Goal: Task Accomplishment & Management: Use online tool/utility

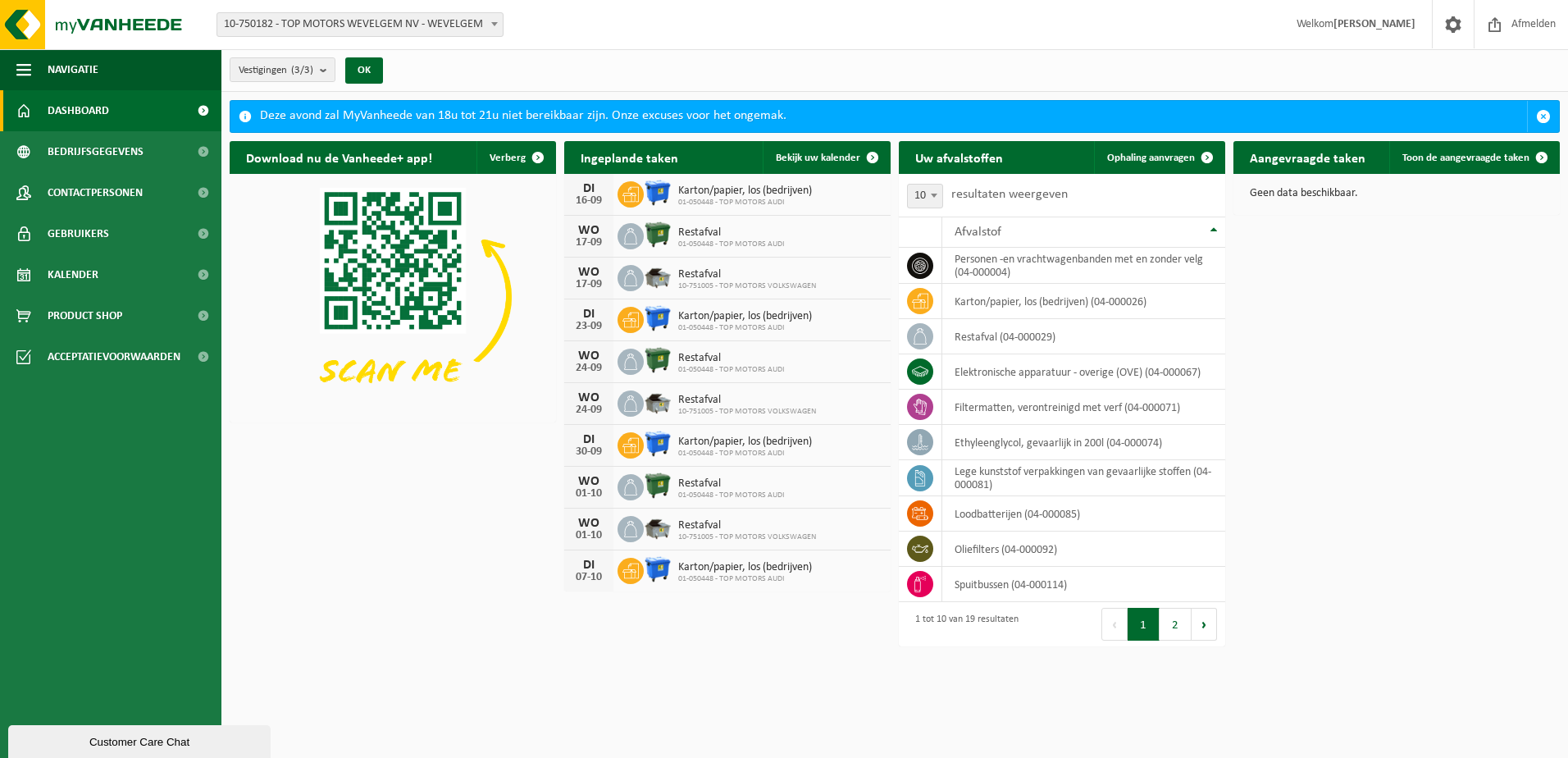
click at [350, 23] on span "10-750182 - TOP MOTORS WEVELGEM NV - WEVELGEM" at bounding box center [360, 24] width 285 height 23
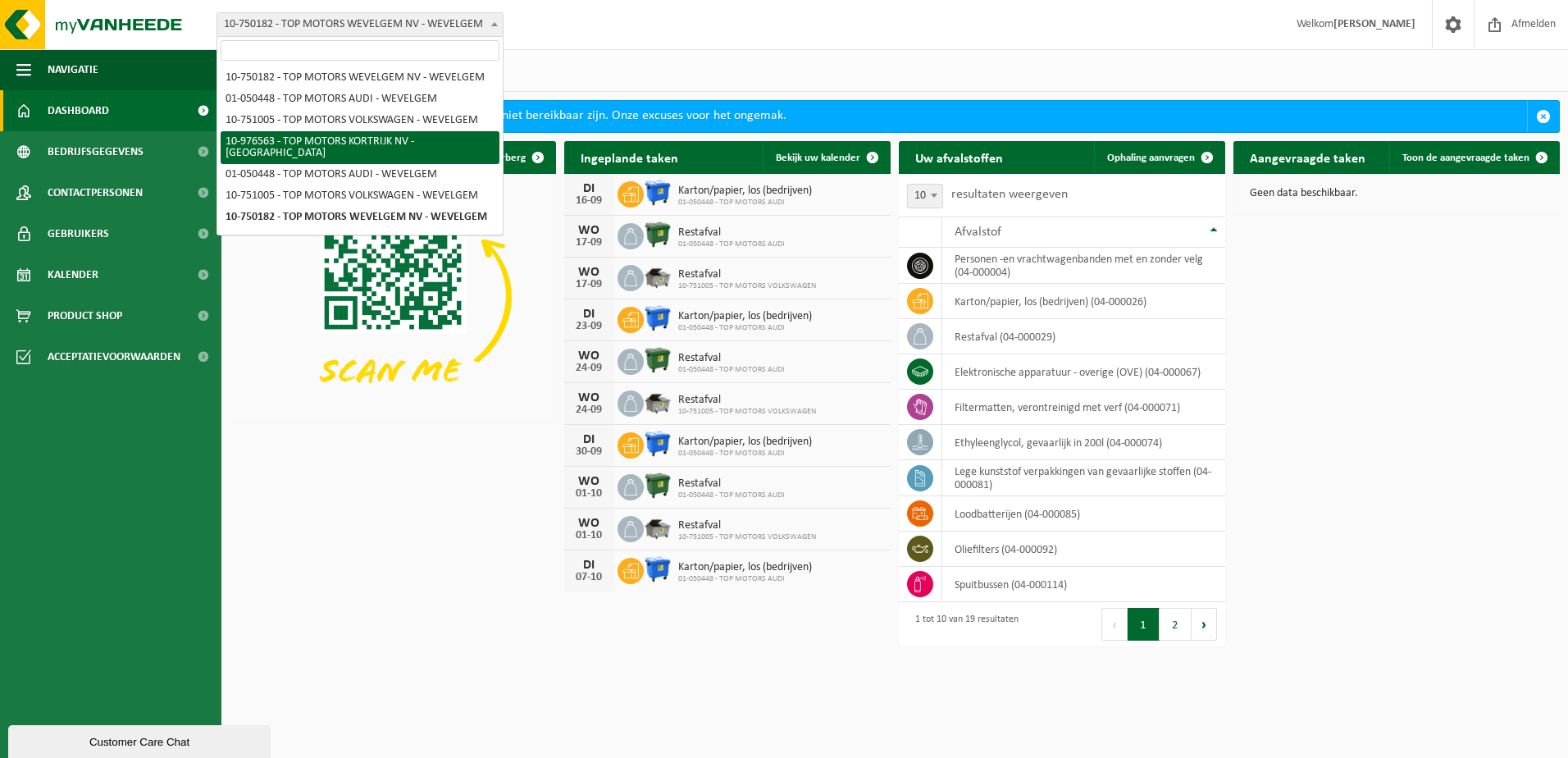
select select "158912"
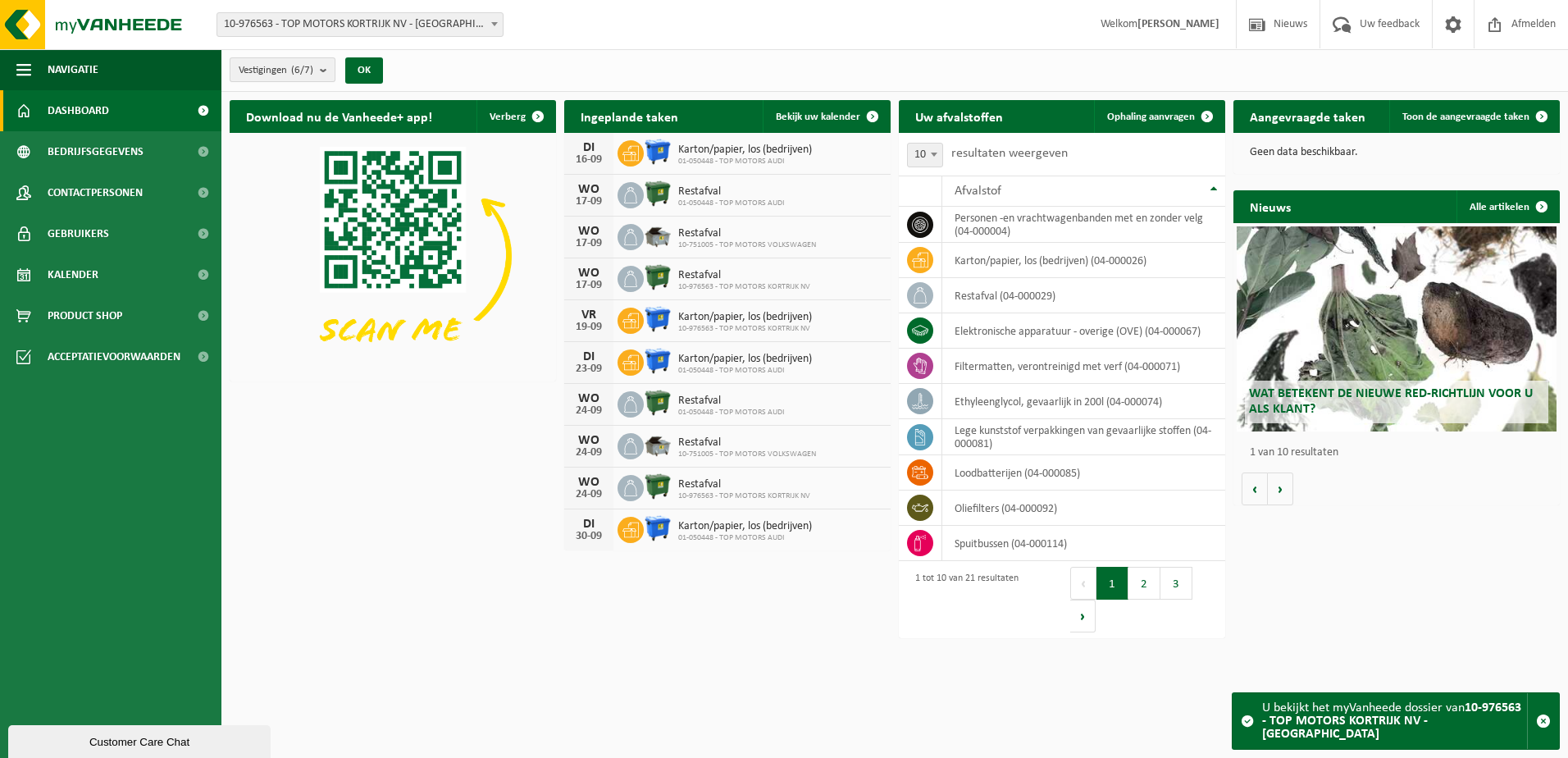
click at [309, 69] on count "(6/7)" at bounding box center [302, 70] width 23 height 10
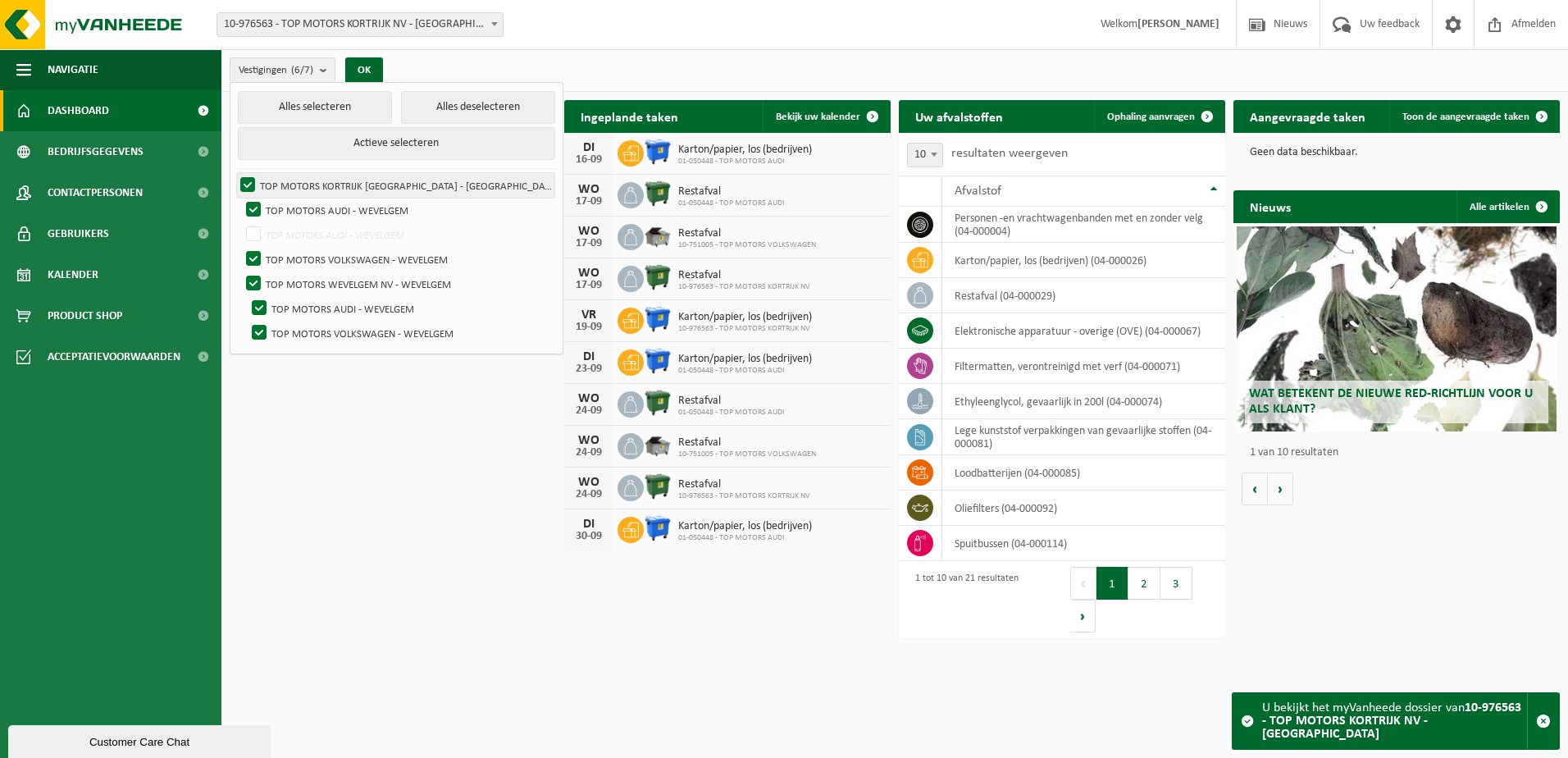
click at [251, 180] on label "TOP MOTORS KORTRIJK NV - KORTRIJK" at bounding box center [395, 185] width 317 height 24
click at [235, 173] on input "TOP MOTORS KORTRIJK NV - KORTRIJK" at bounding box center [234, 172] width 1 height 1
checkbox input "false"
drag, startPoint x: 458, startPoint y: 109, endPoint x: 436, endPoint y: 116, distance: 23.1
click at [456, 109] on button "Alles deselecteren" at bounding box center [478, 107] width 154 height 33
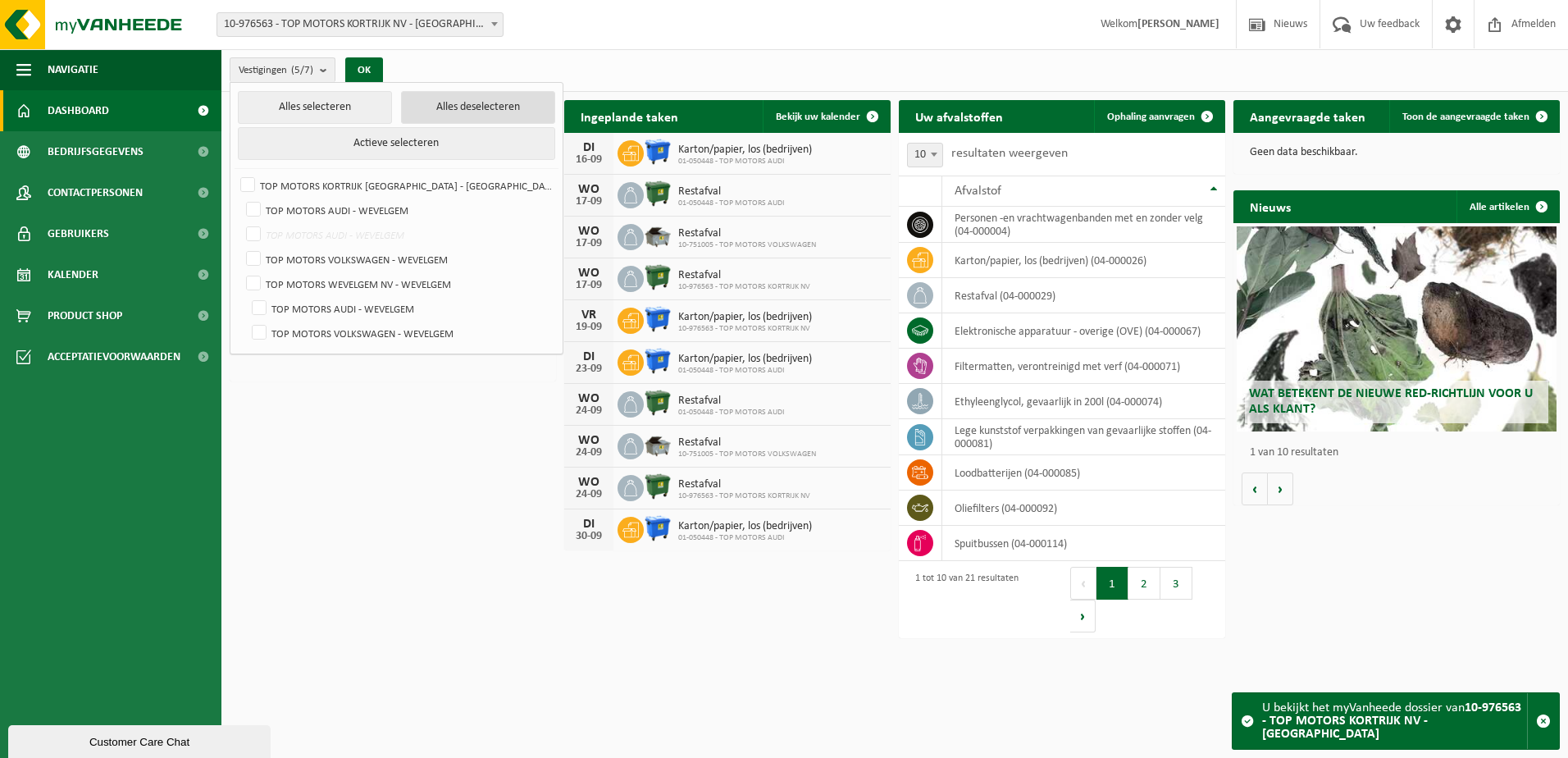
checkbox input "false"
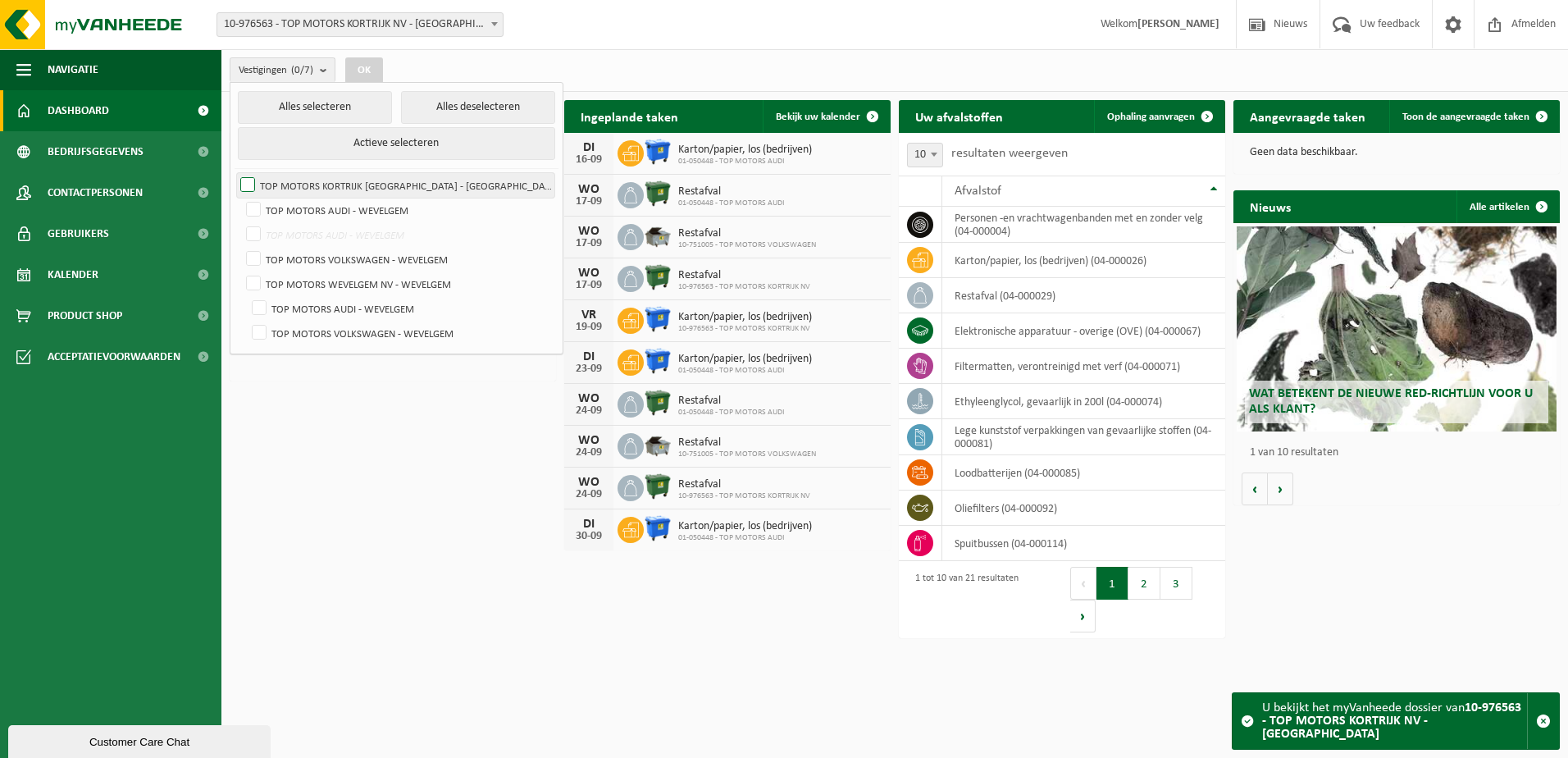
click at [248, 180] on label "TOP MOTORS KORTRIJK NV - KORTRIJK" at bounding box center [395, 185] width 317 height 24
click at [235, 173] on input "TOP MOTORS KORTRIJK NV - KORTRIJK" at bounding box center [234, 172] width 1 height 1
checkbox input "true"
click at [372, 68] on button "OK" at bounding box center [364, 70] width 38 height 26
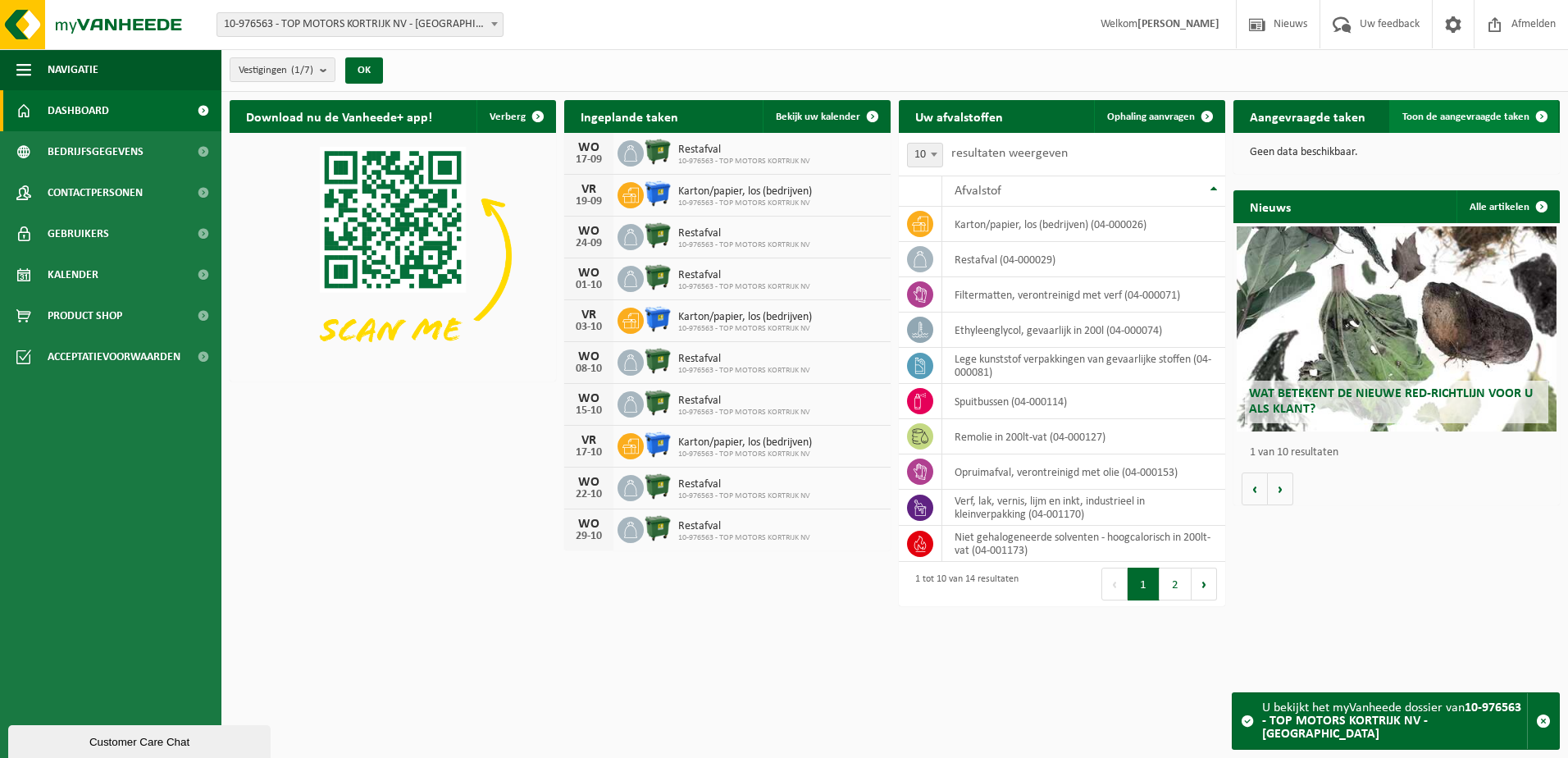
click at [1502, 114] on span "Toon de aangevraagde taken" at bounding box center [1465, 116] width 127 height 10
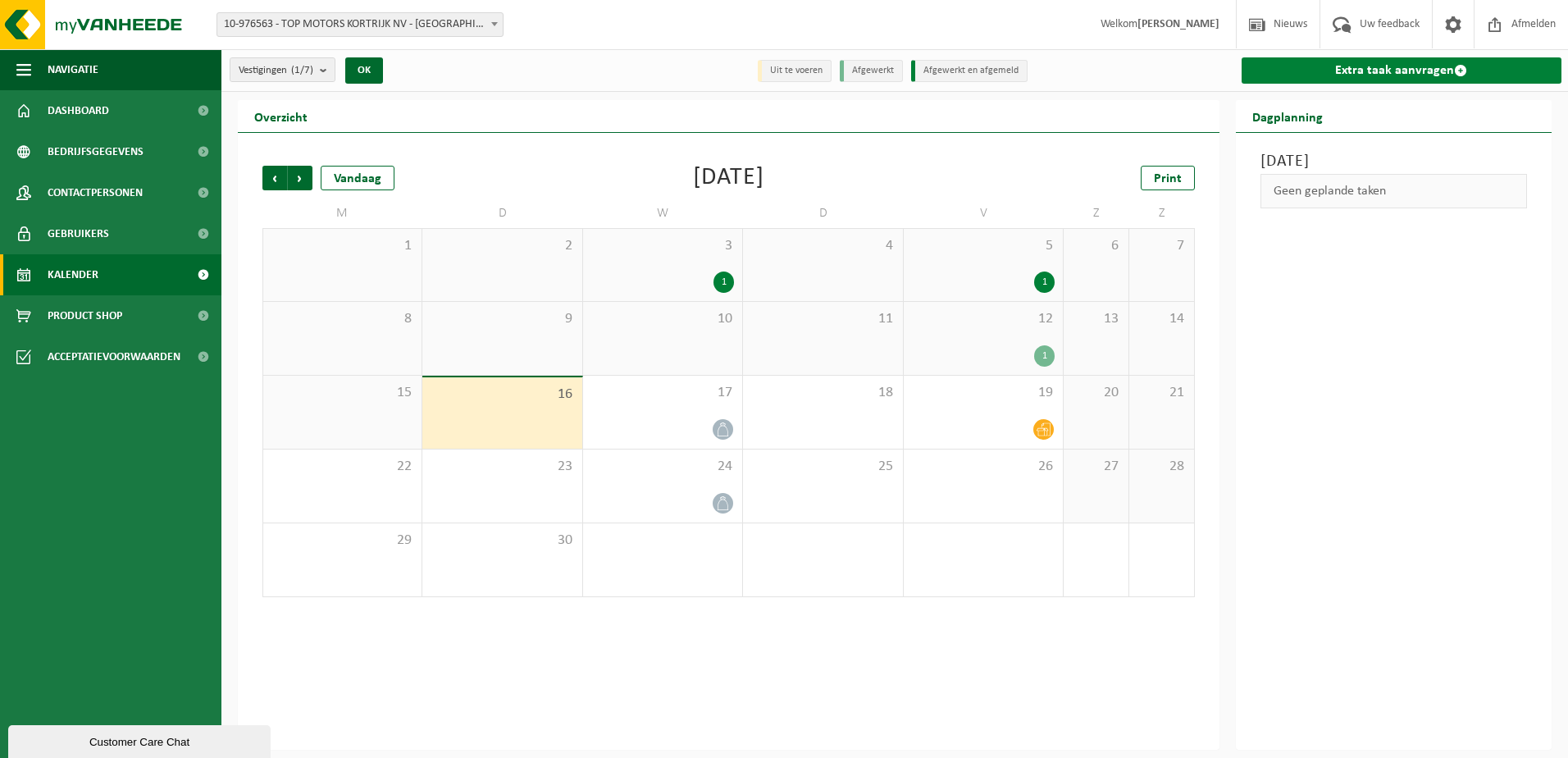
click at [1451, 68] on link "Extra taak aanvragen" at bounding box center [1401, 70] width 320 height 26
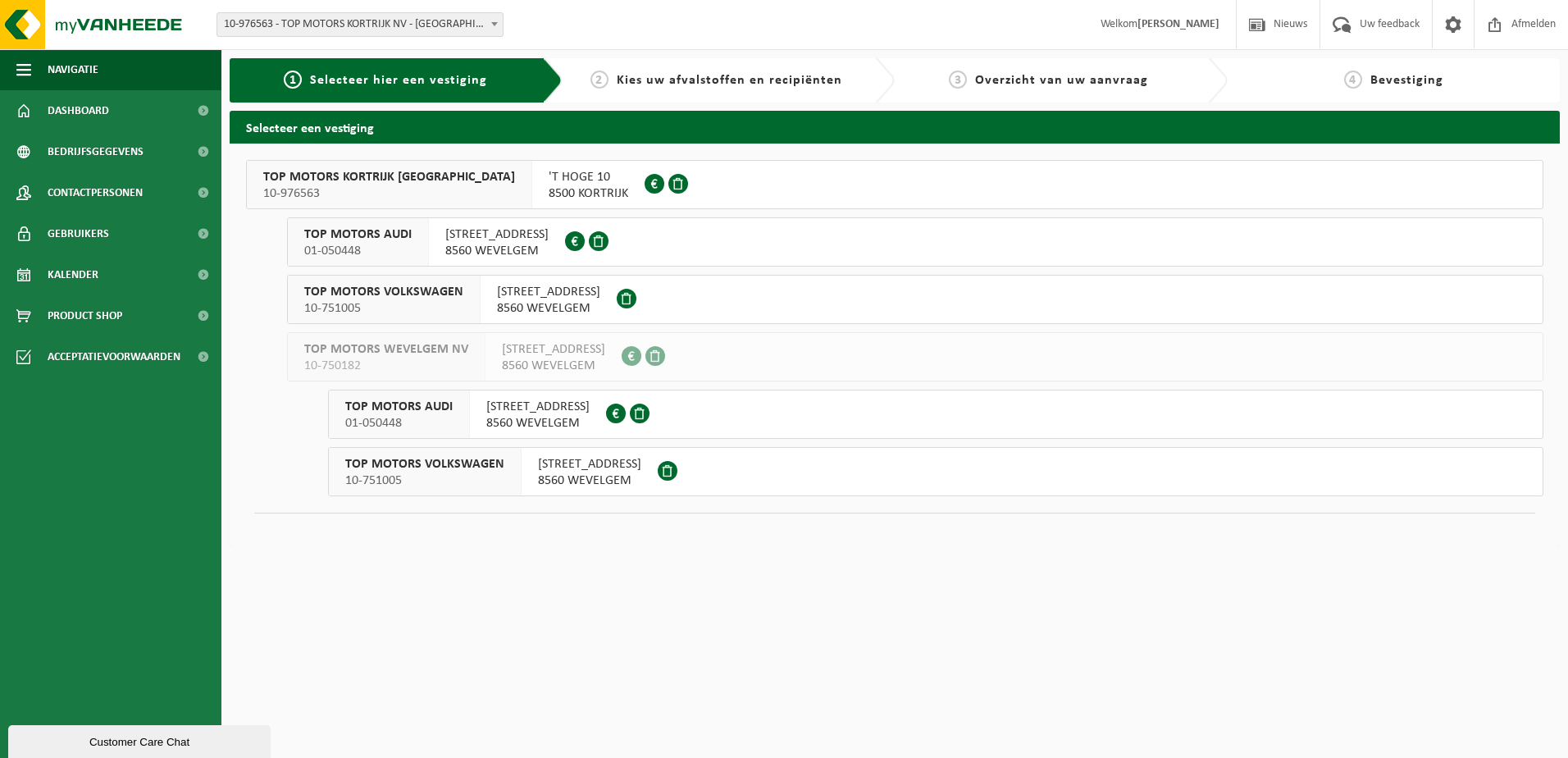
click at [322, 181] on span "TOP MOTORS KORTRIJK NV" at bounding box center [389, 177] width 252 height 16
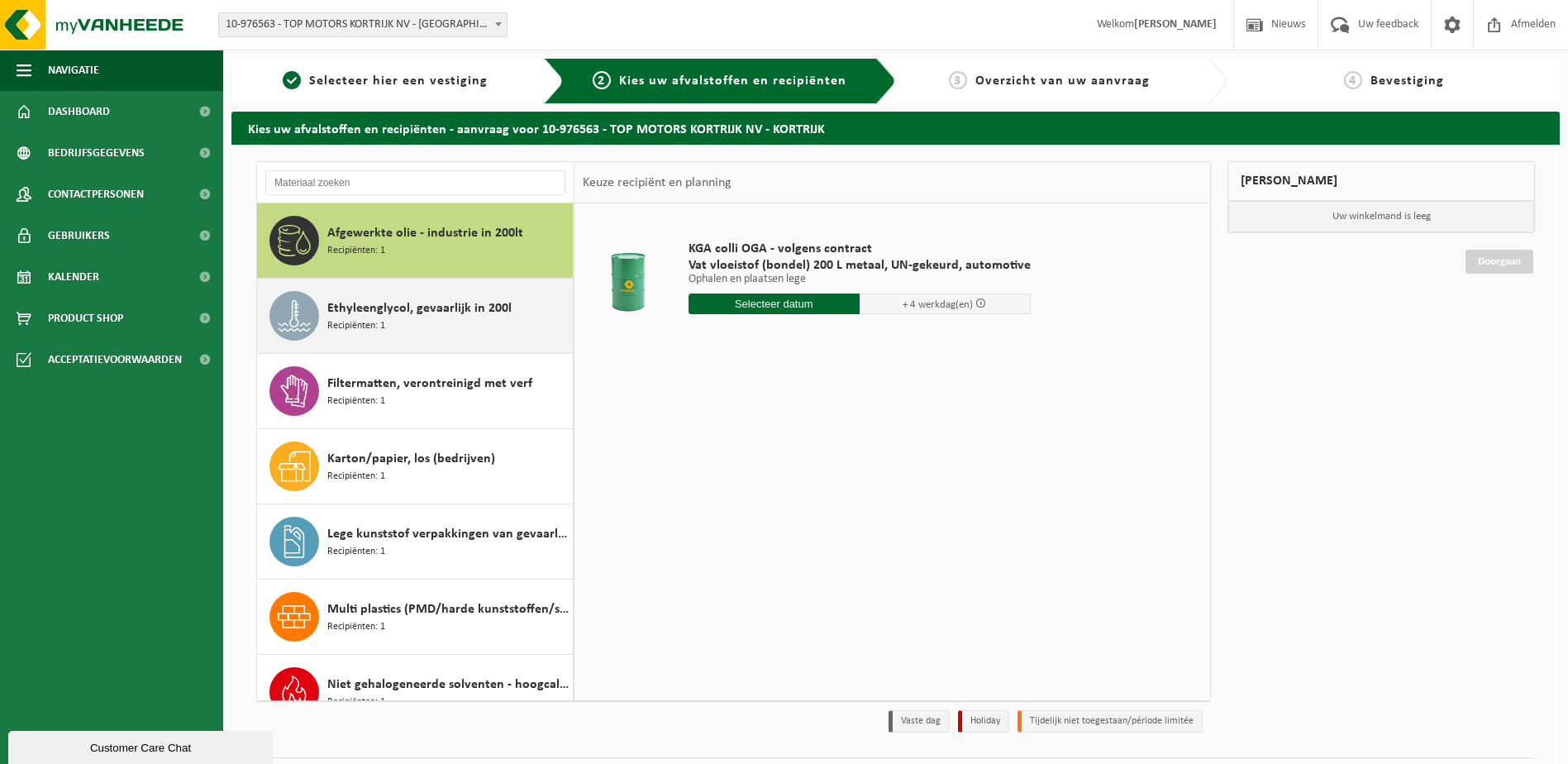
click at [380, 330] on span "Recipiënten: 1" at bounding box center [356, 326] width 58 height 16
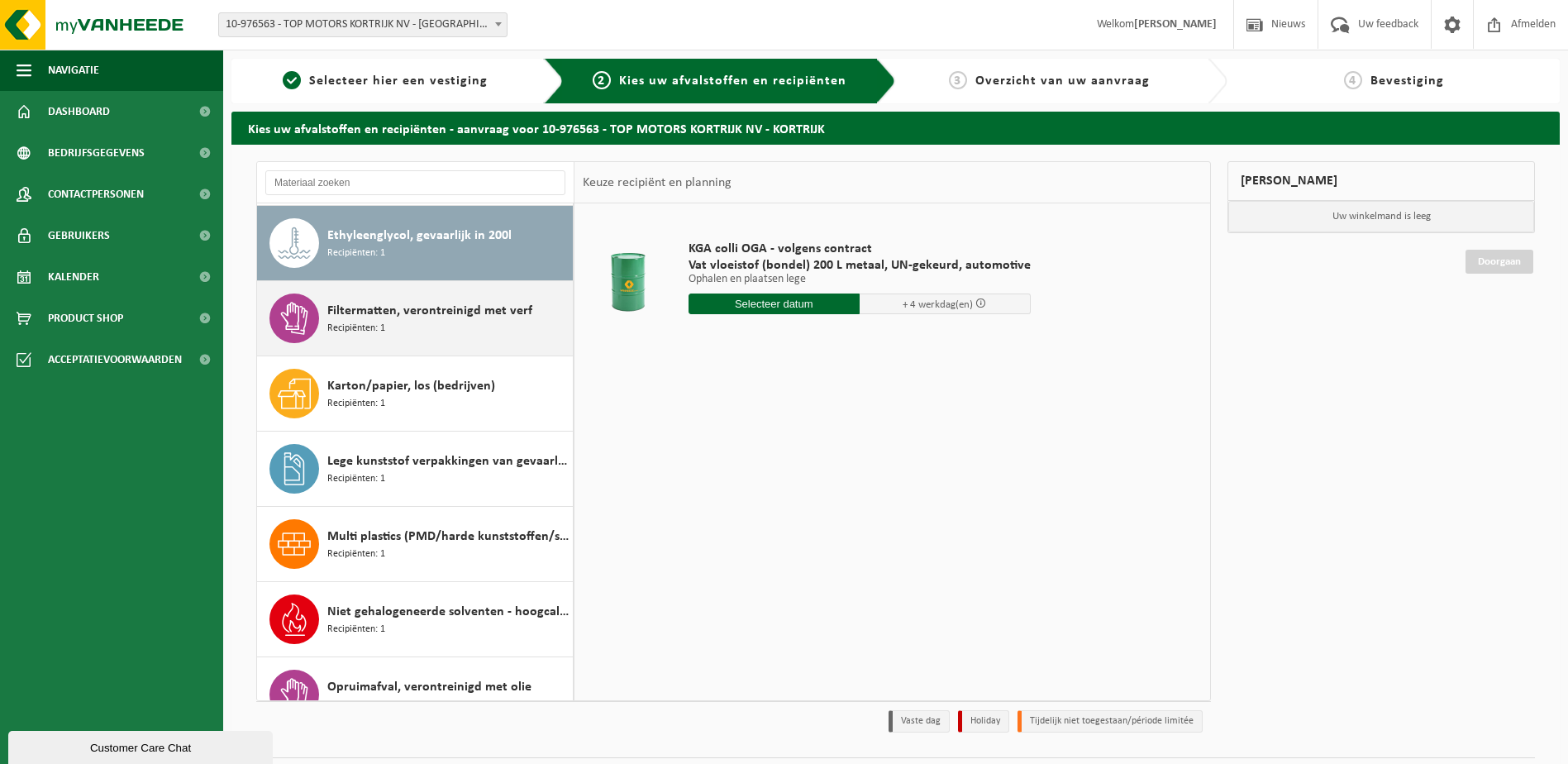
scroll to position [75, 0]
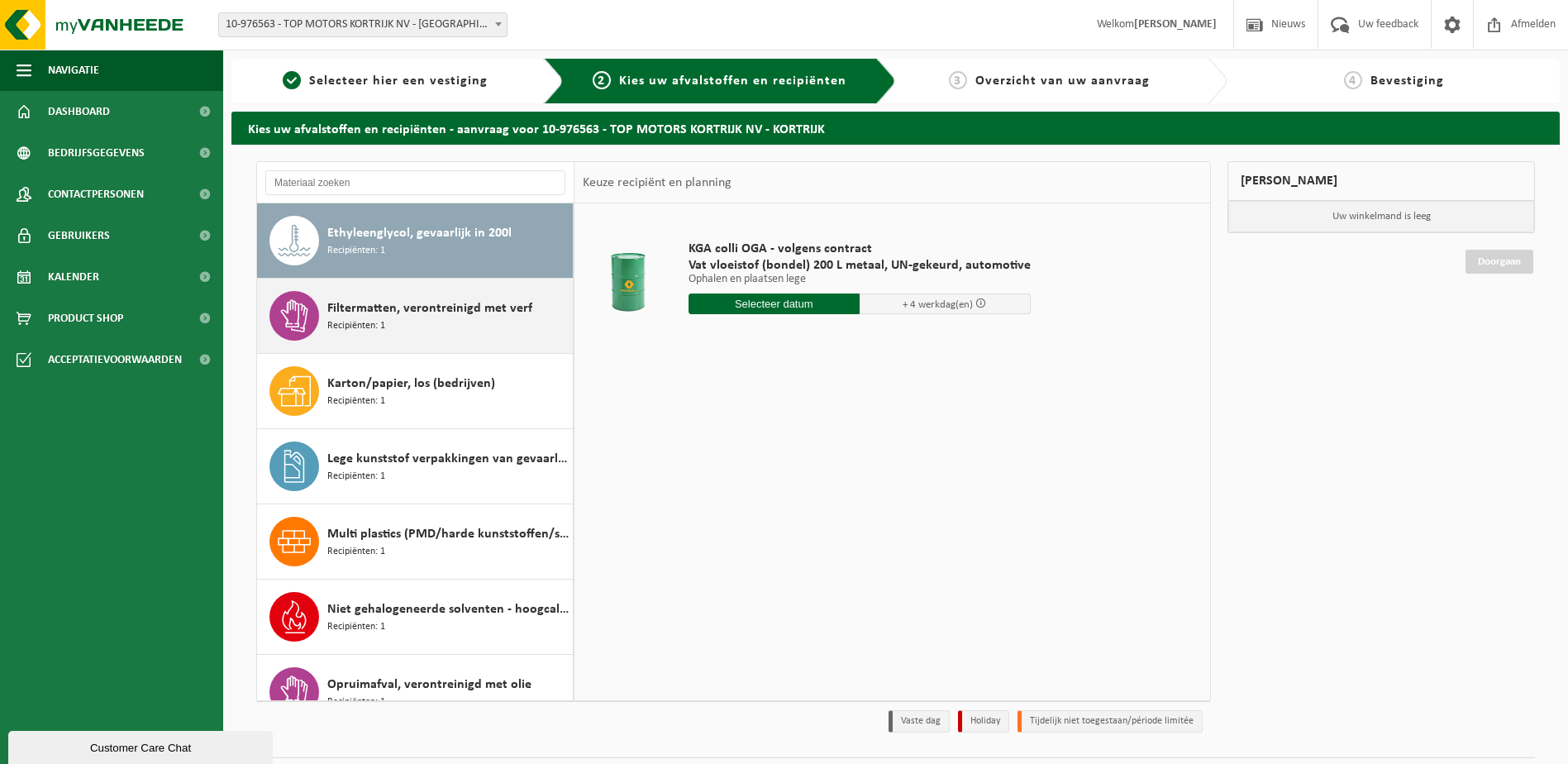
click at [444, 319] on div "Filtermatten, verontreinigd met verf Recipiënten: 1" at bounding box center [448, 315] width 241 height 49
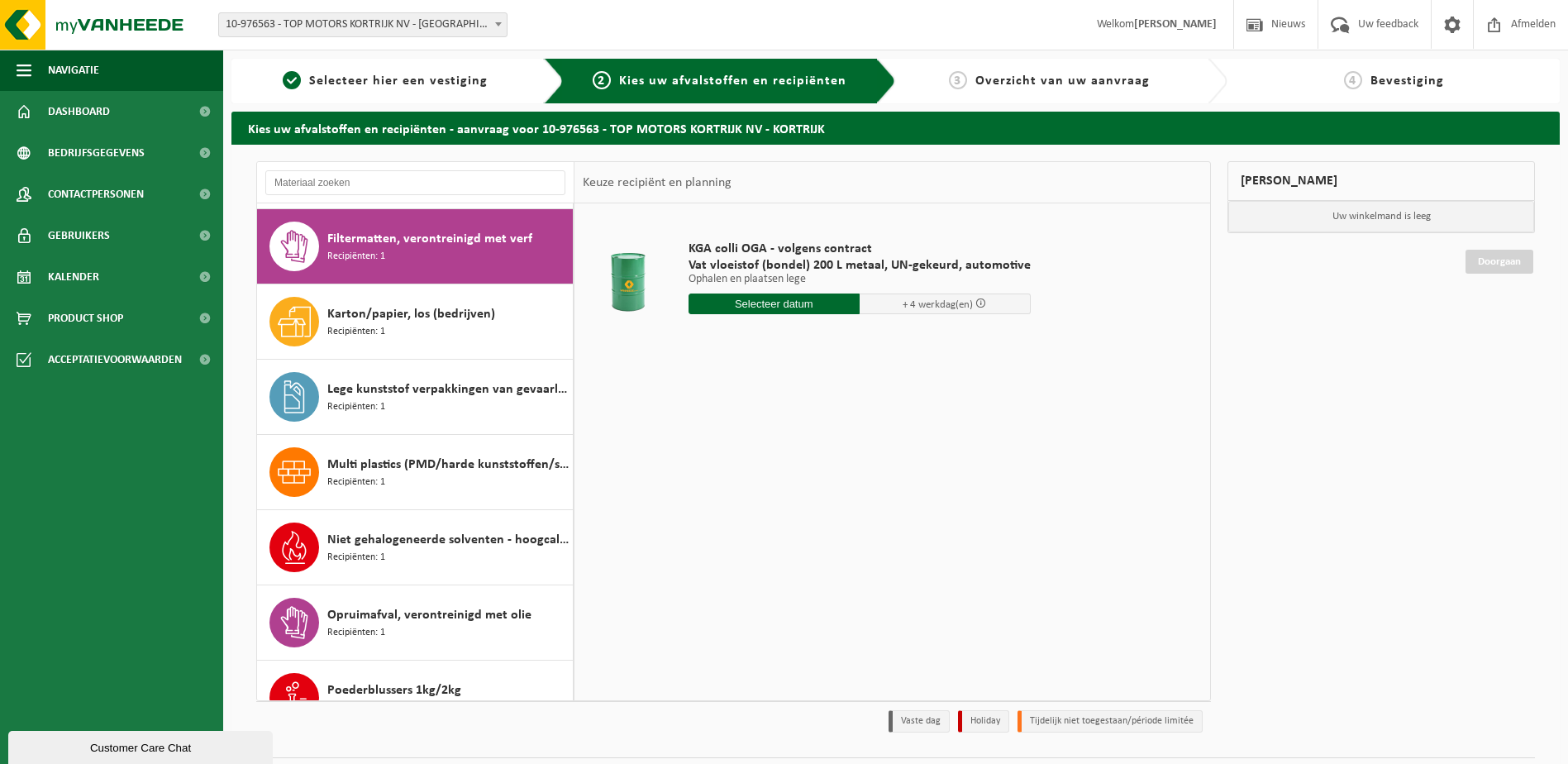
scroll to position [151, 0]
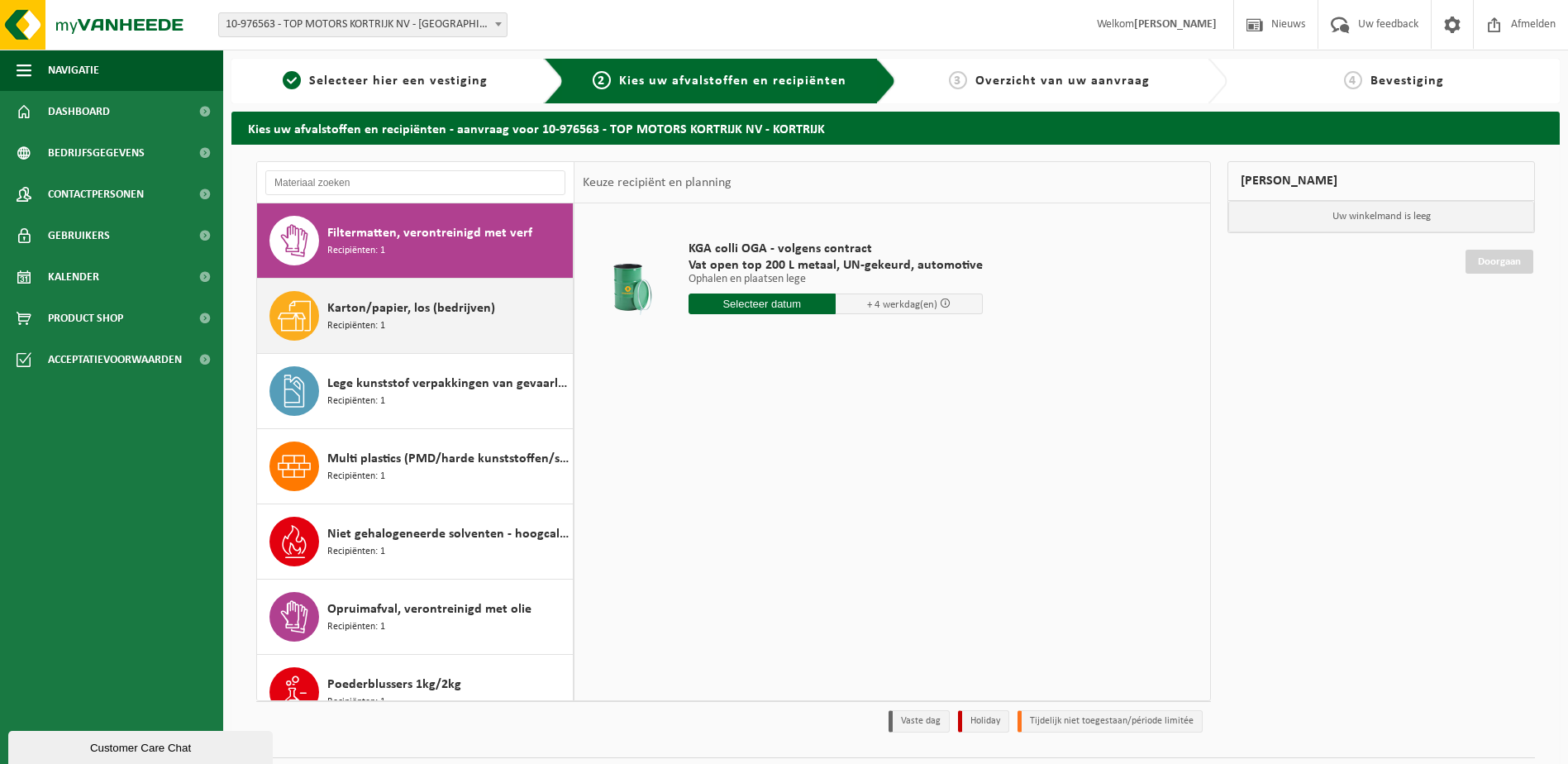
click at [441, 326] on div "Karton/papier, los (bedrijven) Recipiënten: 1" at bounding box center [448, 315] width 241 height 49
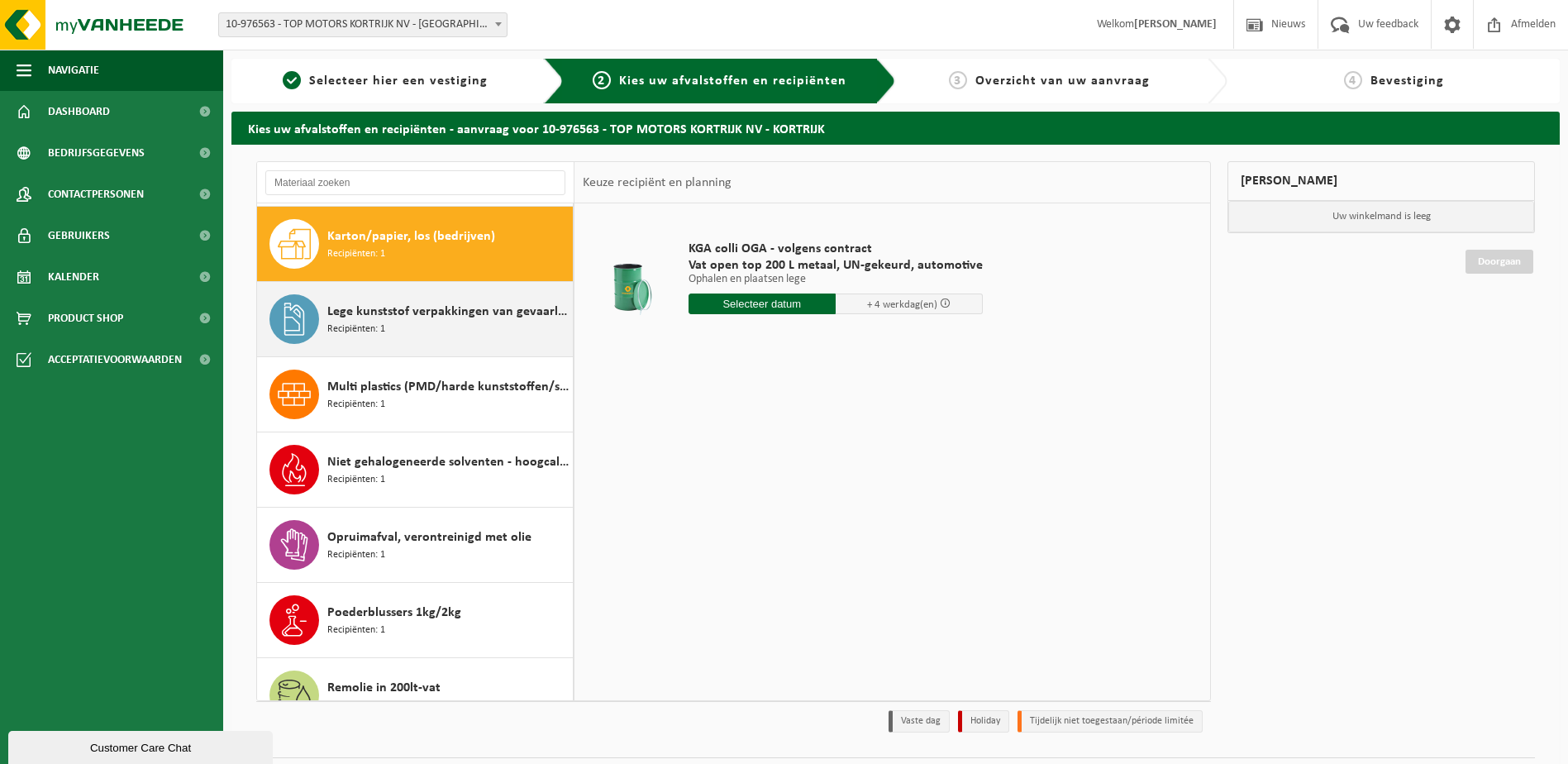
scroll to position [225, 0]
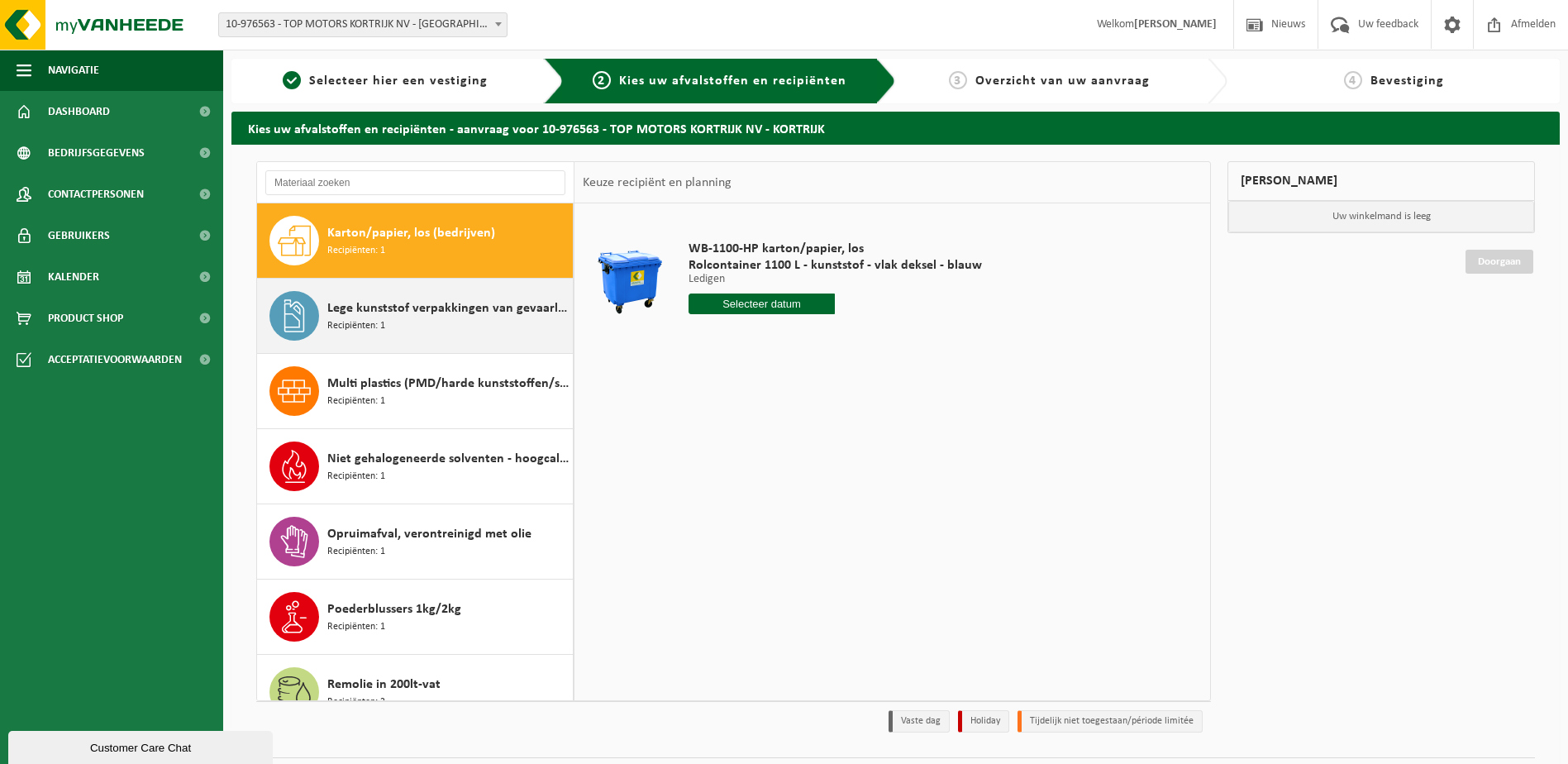
click at [374, 323] on span "Recipiënten: 1" at bounding box center [356, 326] width 58 height 16
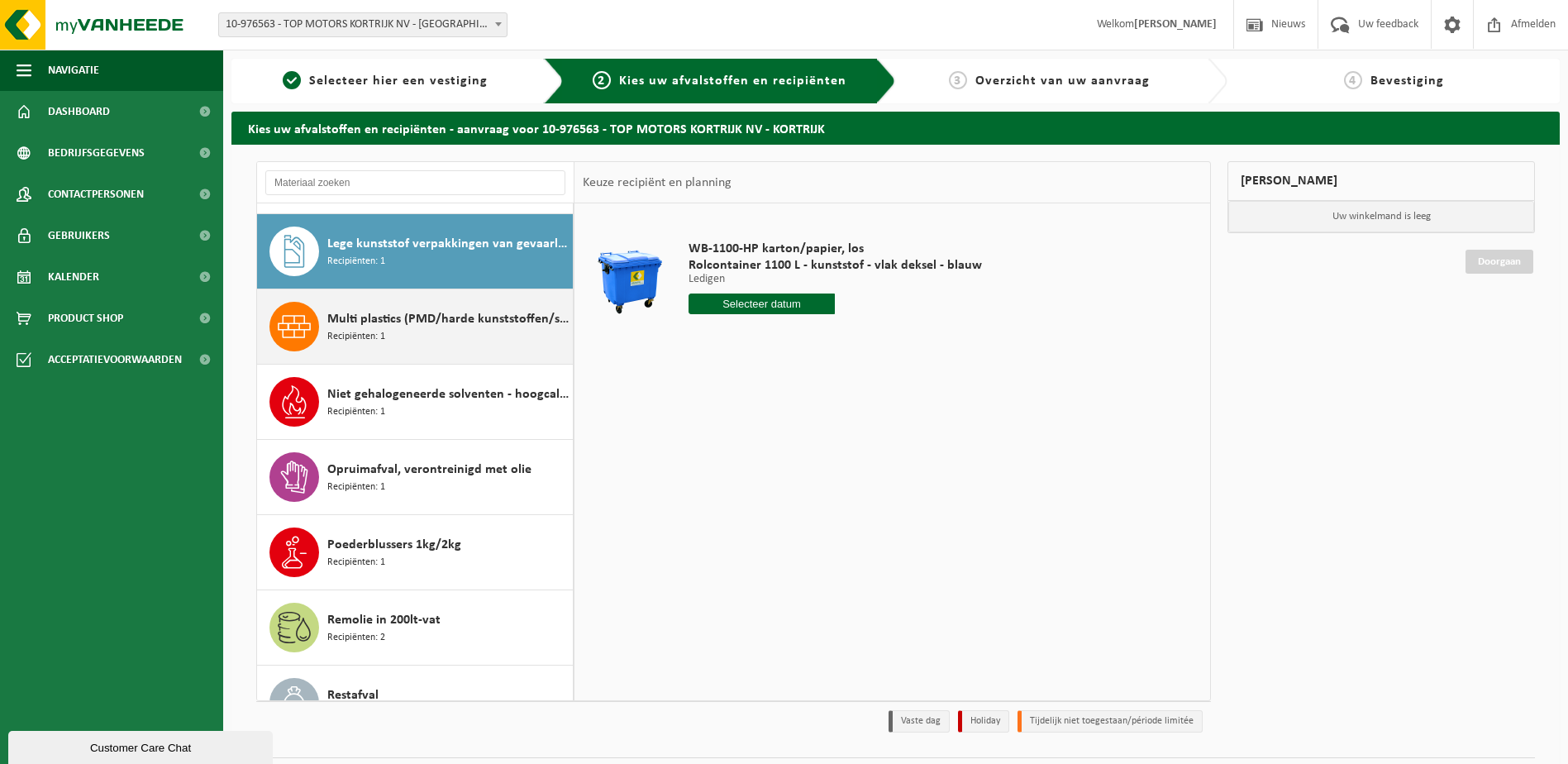
scroll to position [301, 0]
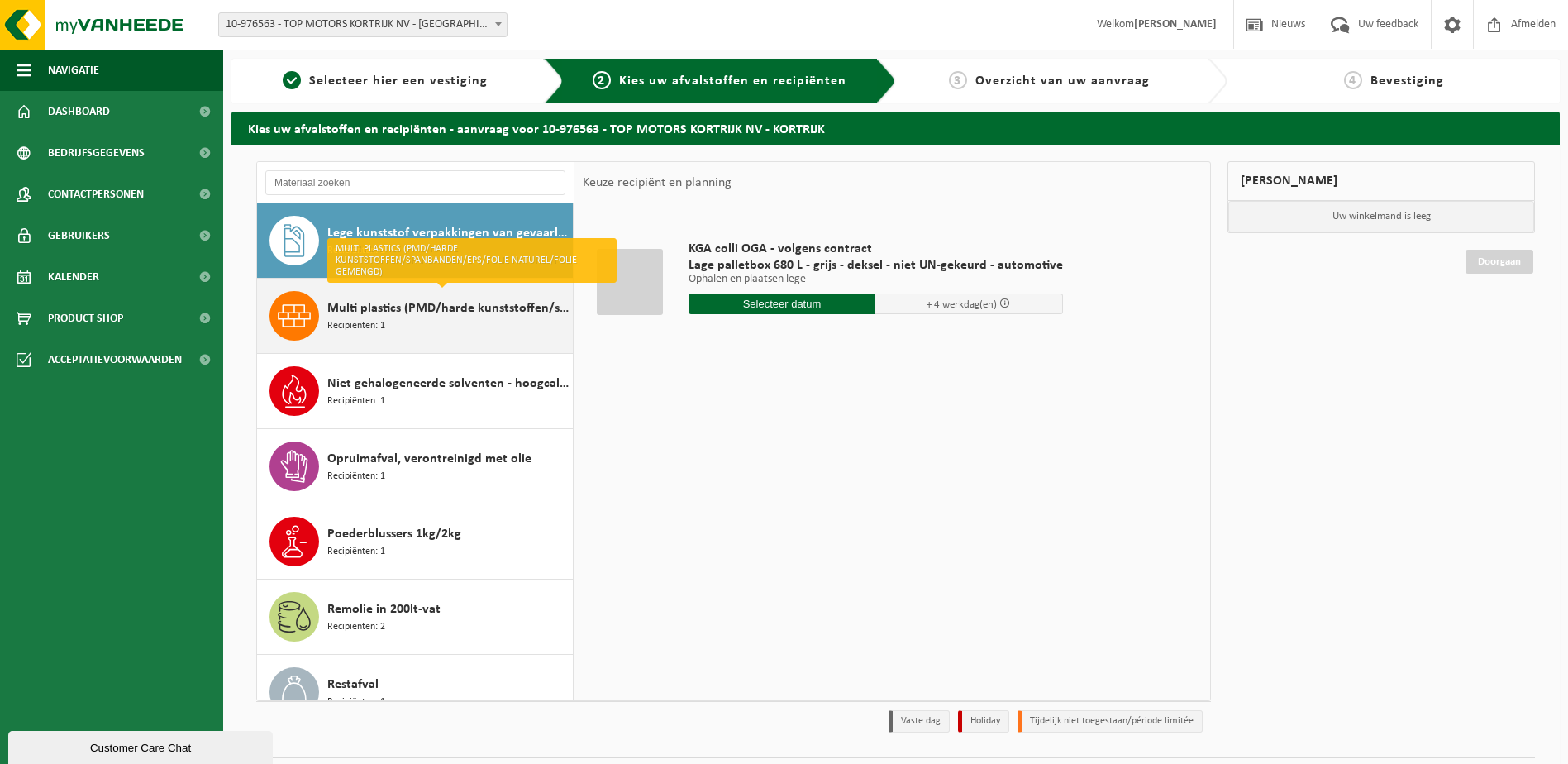
click at [366, 313] on span "Multi plastics (PMD/harde kunststoffen/spanbanden/EPS/folie naturel/folie gemen…" at bounding box center [448, 308] width 241 height 20
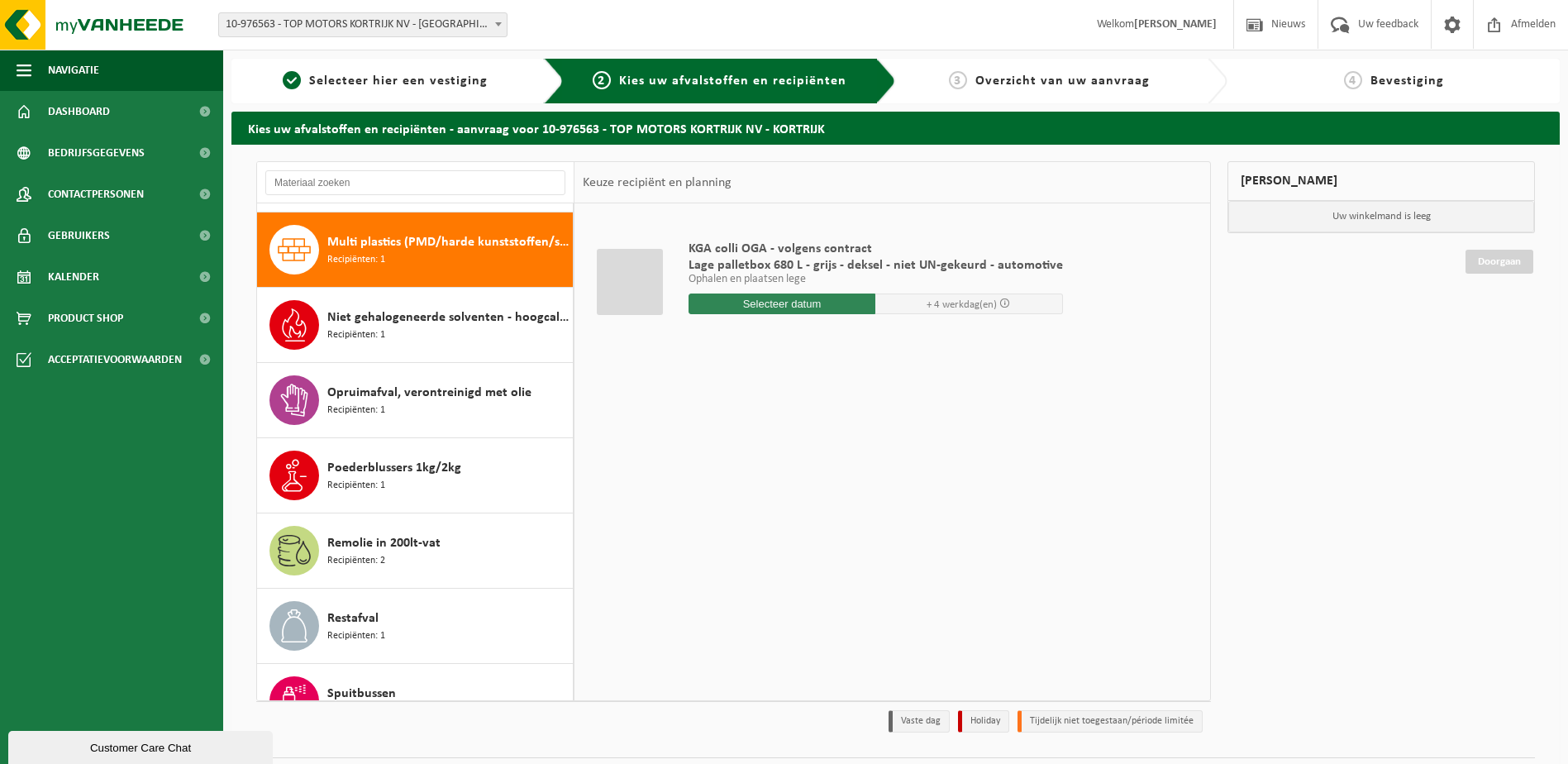
scroll to position [376, 0]
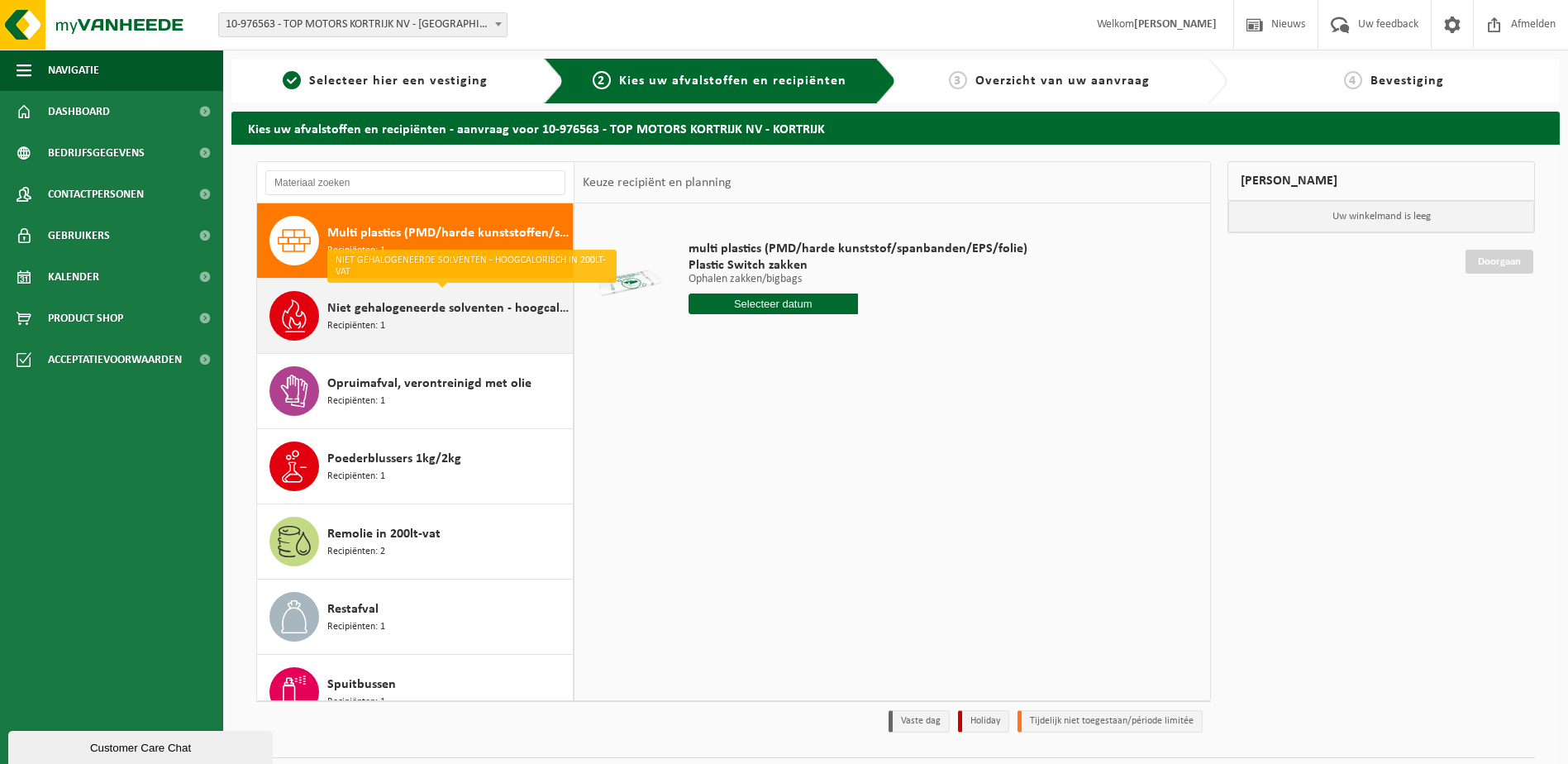
click at [385, 316] on span "Niet gehalogeneerde solventen - hoogcalorisch in 200lt-vat" at bounding box center [448, 308] width 241 height 20
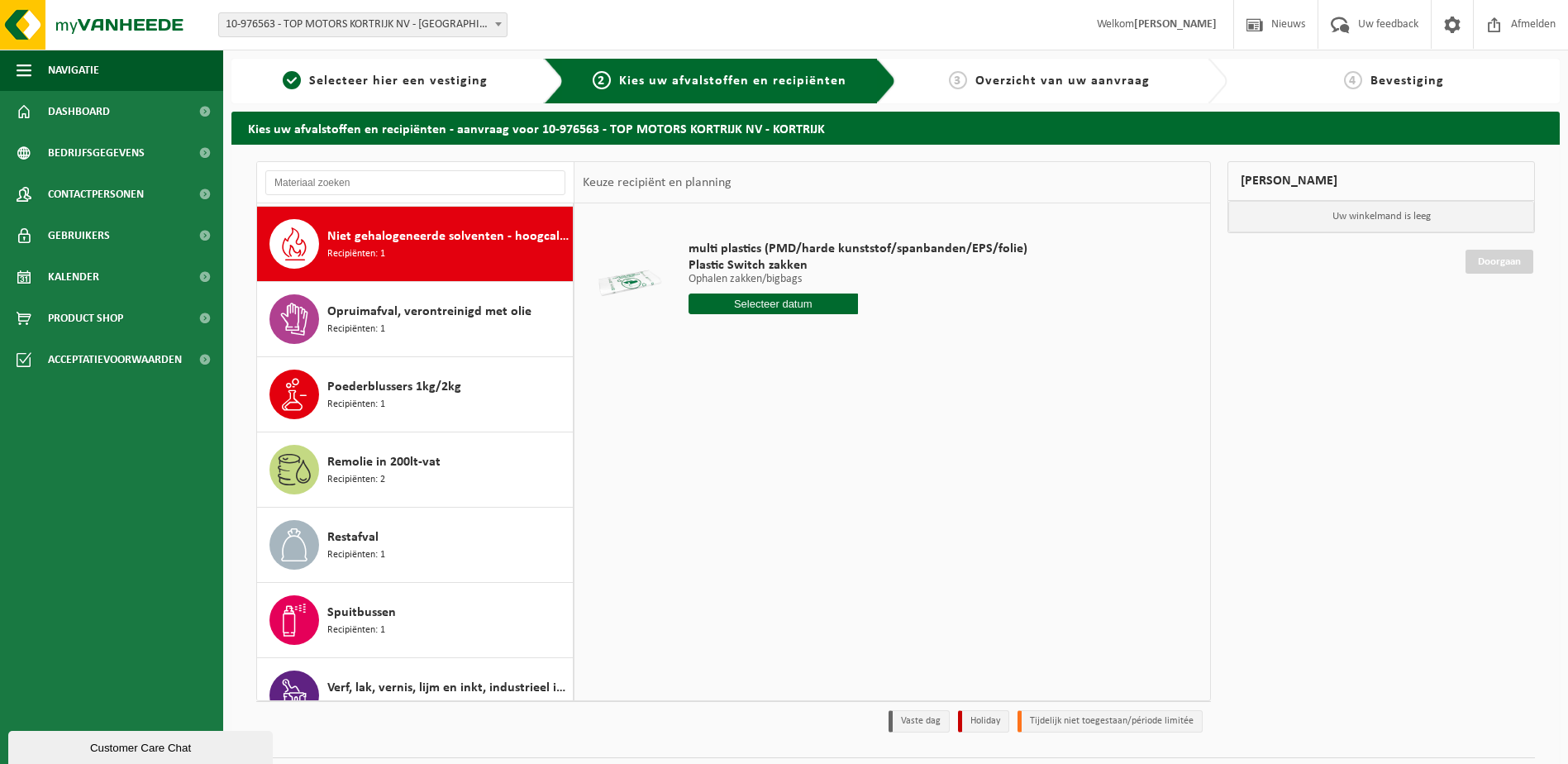
scroll to position [452, 0]
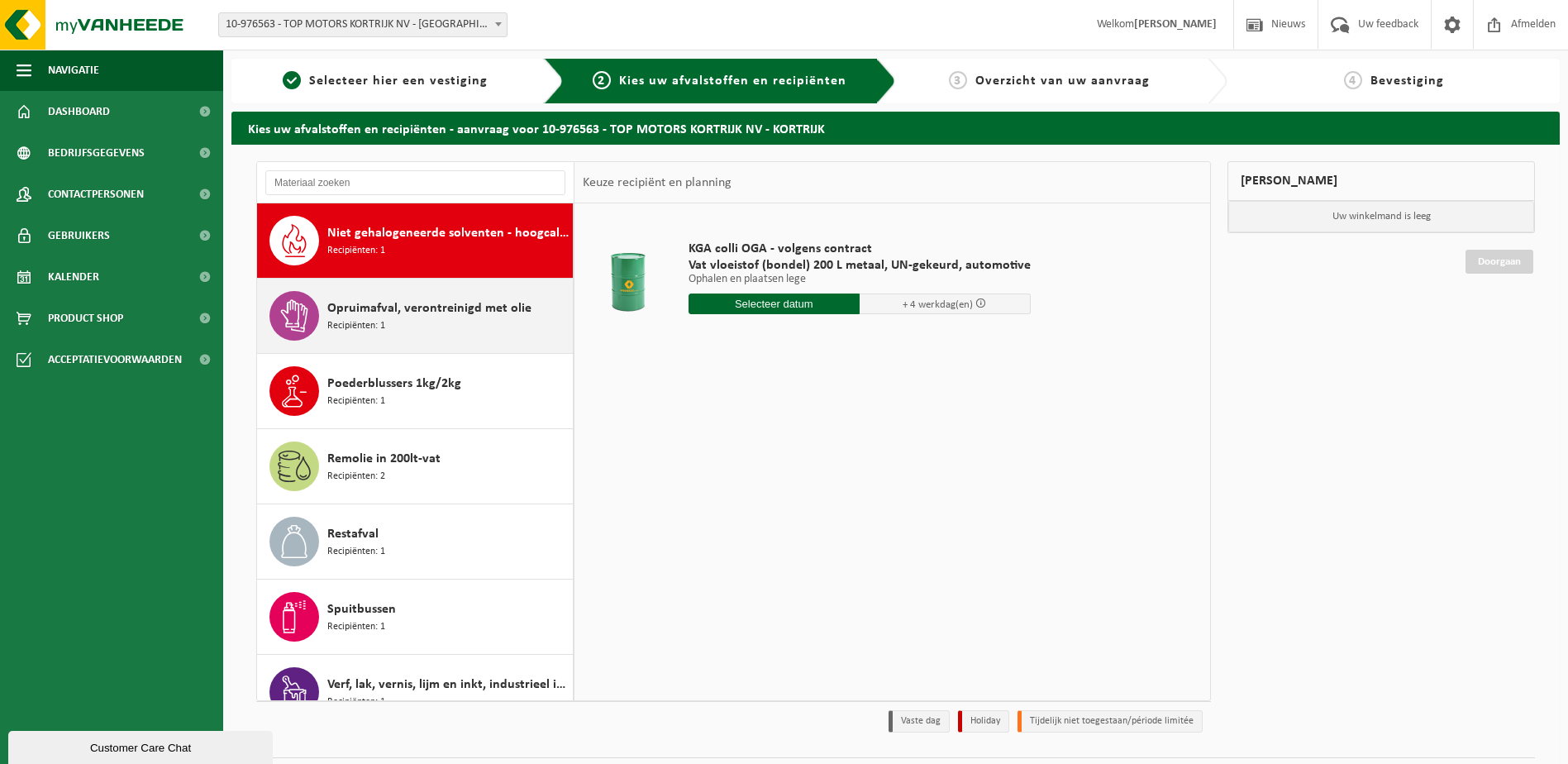
click at [383, 316] on span "Opruimafval, verontreinigd met olie" at bounding box center [430, 308] width 204 height 20
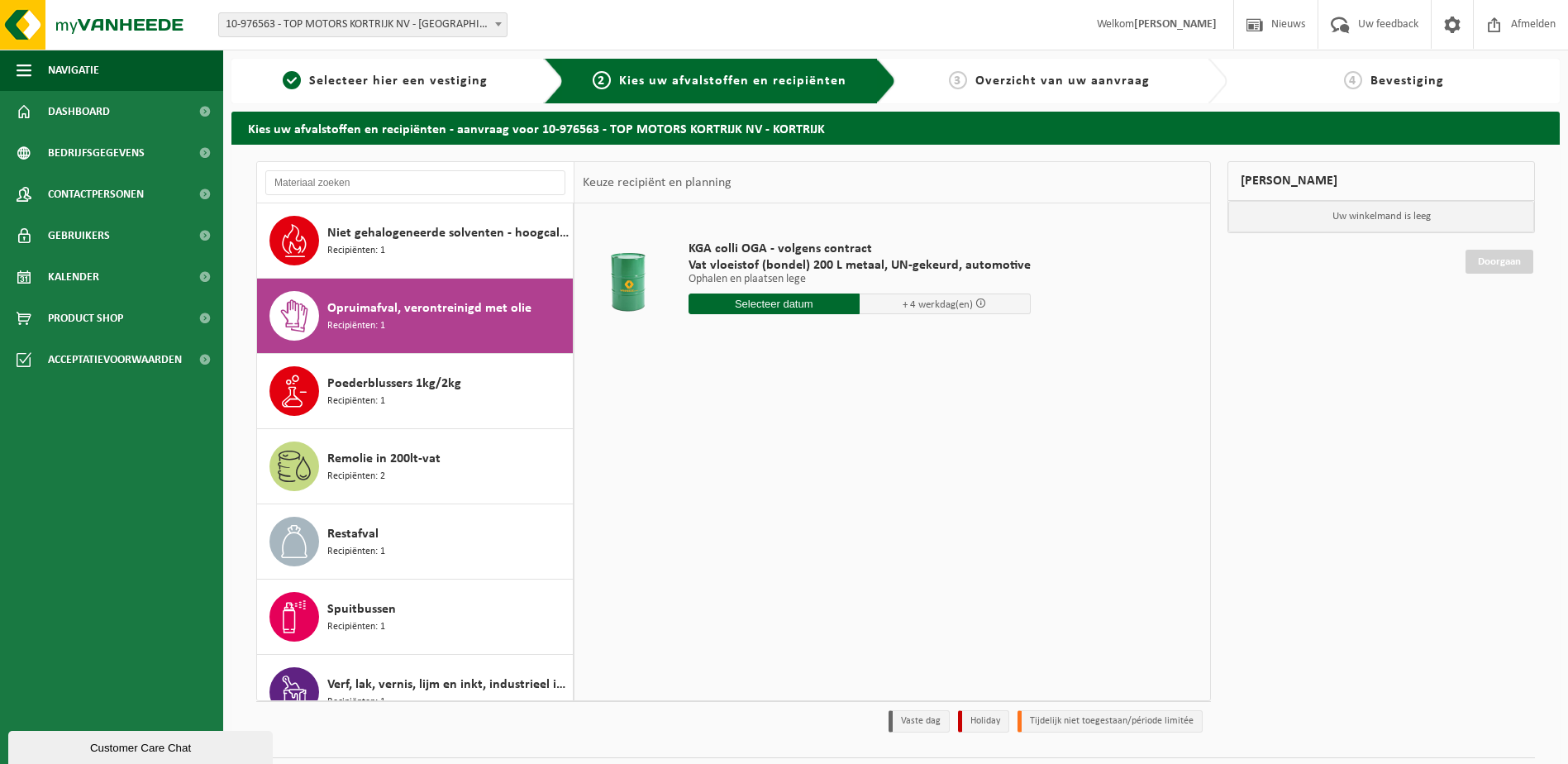
scroll to position [480, 0]
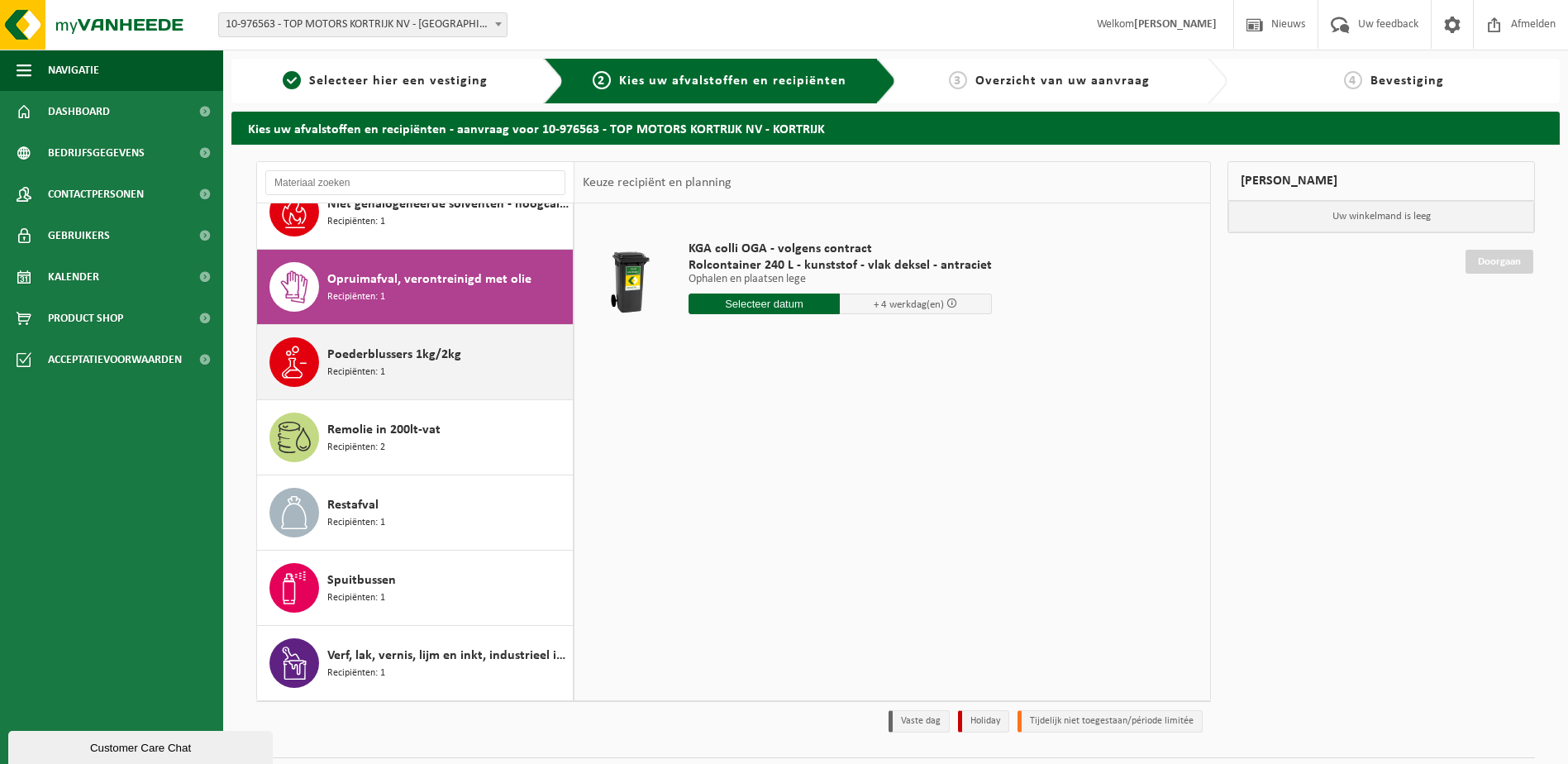
click at [377, 349] on span "Poederblussers 1kg/2kg" at bounding box center [394, 354] width 133 height 20
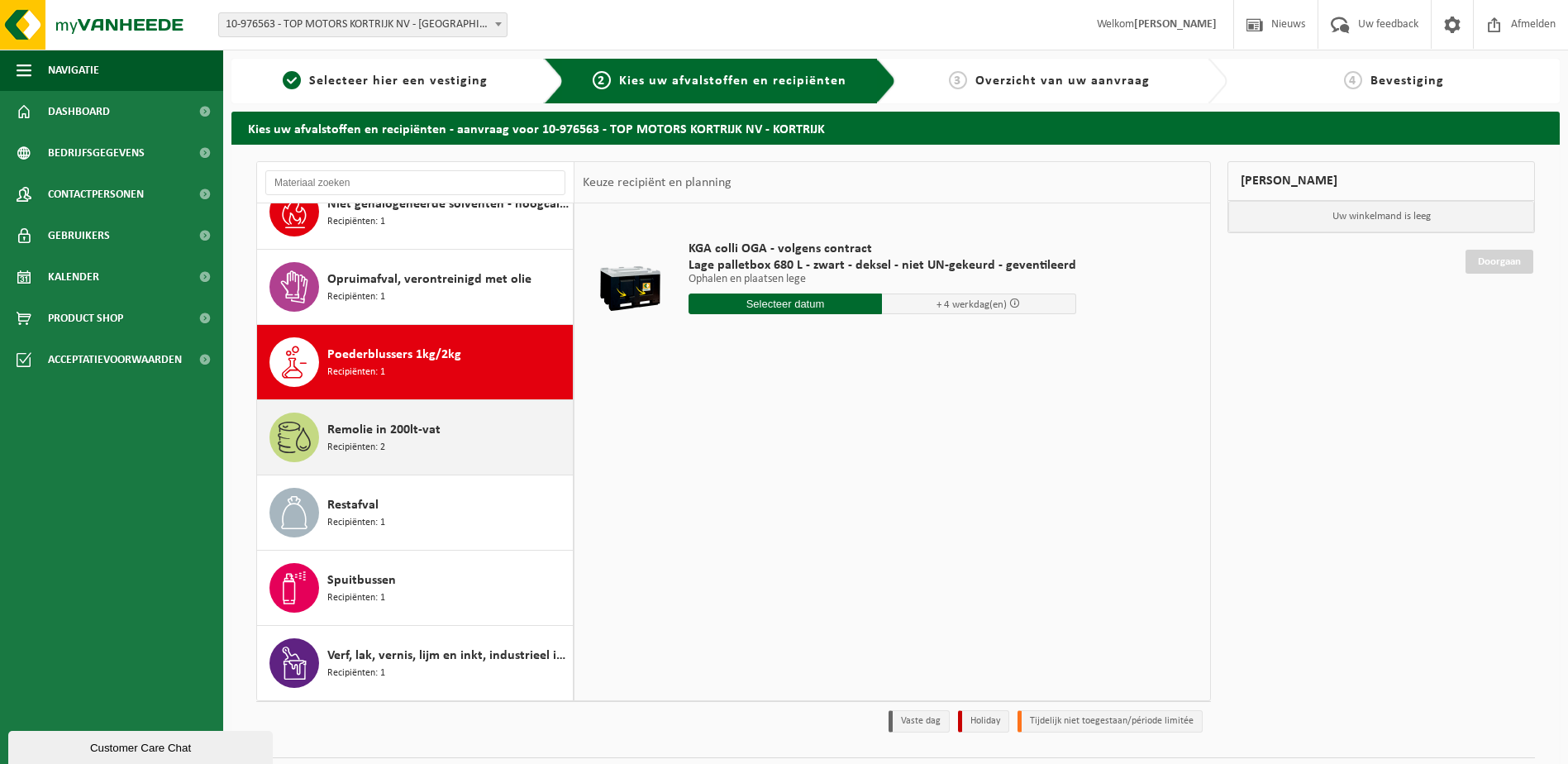
click at [361, 450] on span "Recipiënten: 2" at bounding box center [356, 448] width 58 height 16
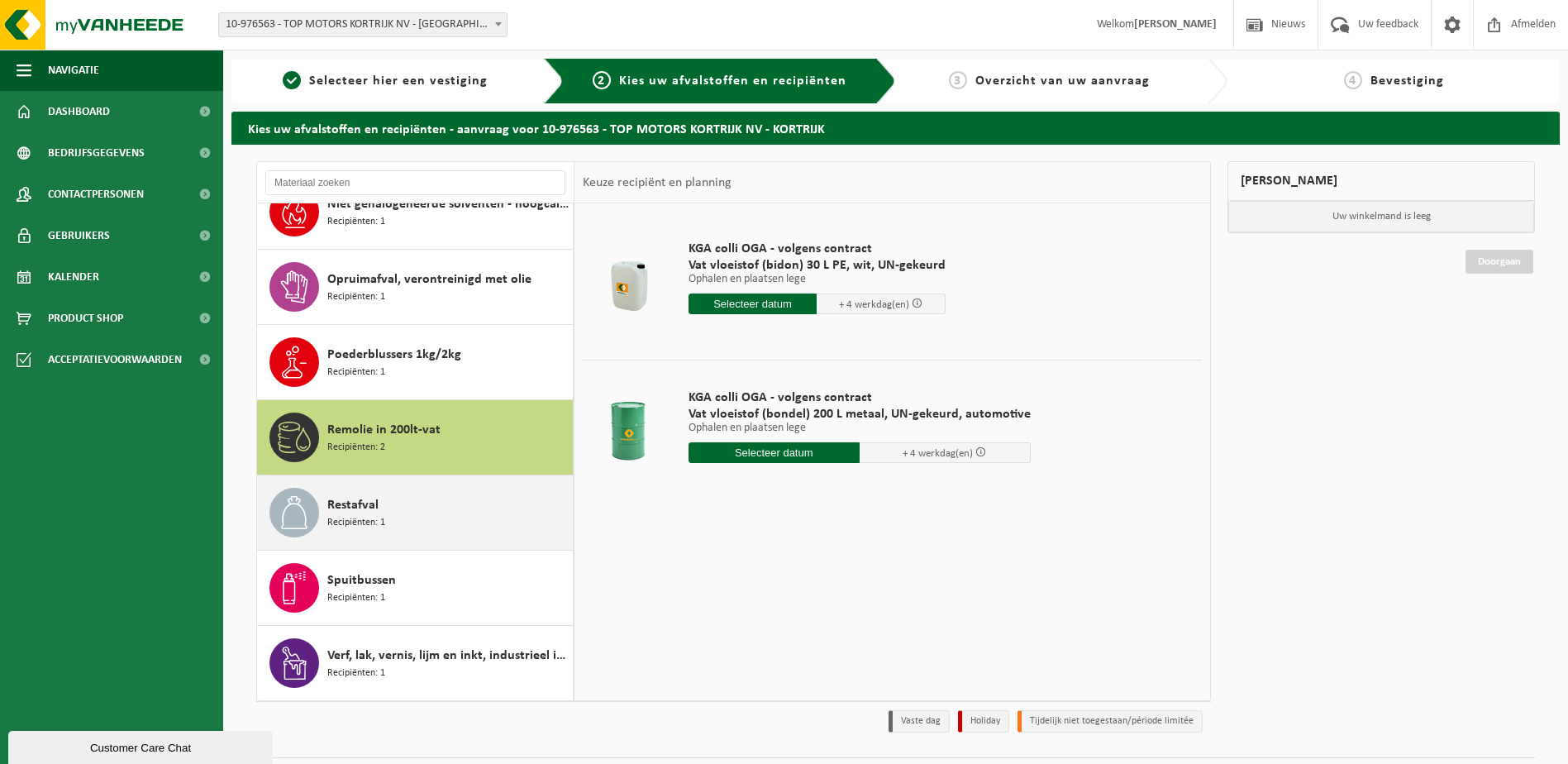
click at [364, 525] on span "Recipiënten: 1" at bounding box center [356, 523] width 58 height 16
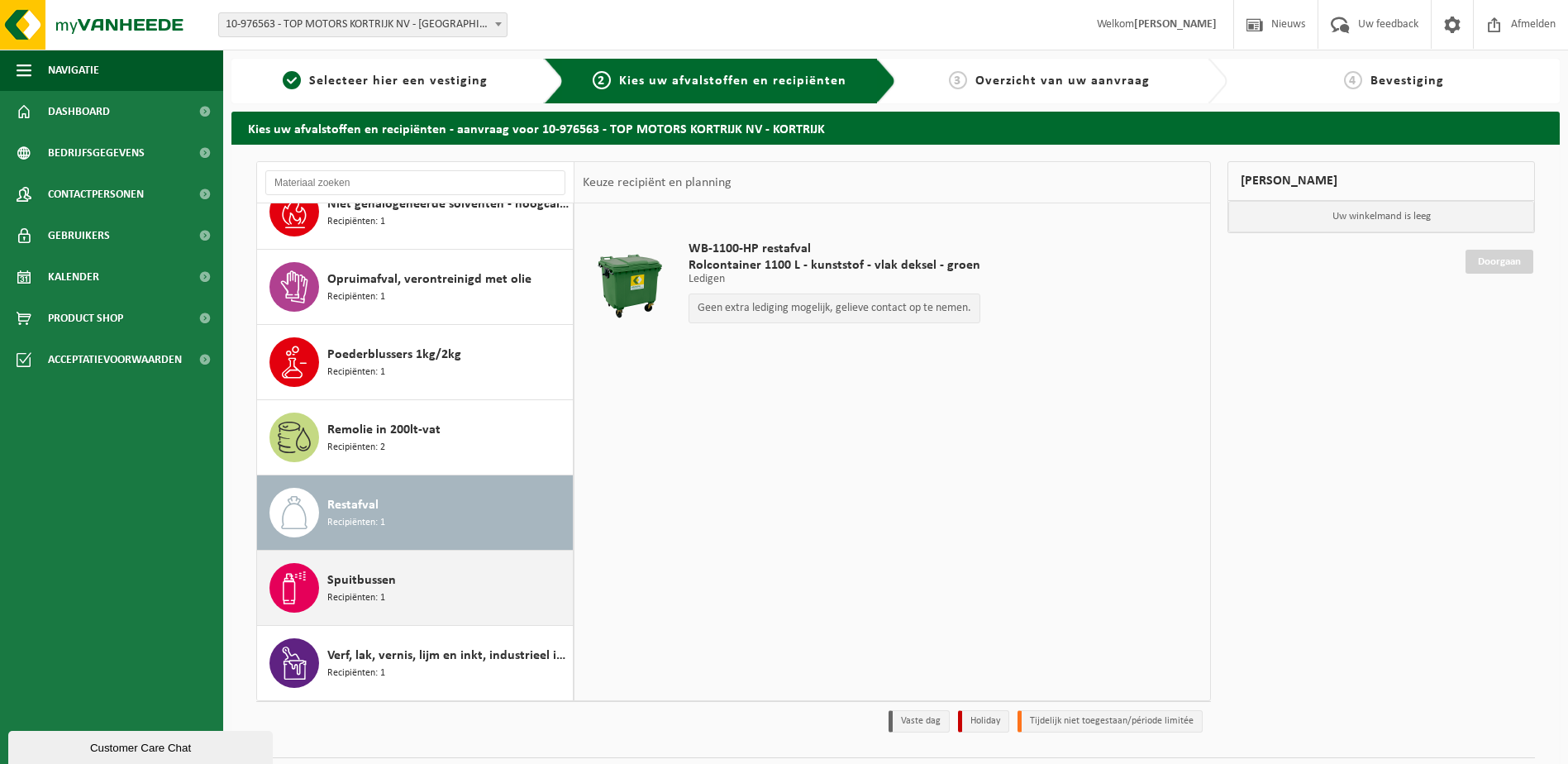
click at [348, 599] on span "Recipiënten: 1" at bounding box center [356, 598] width 58 height 16
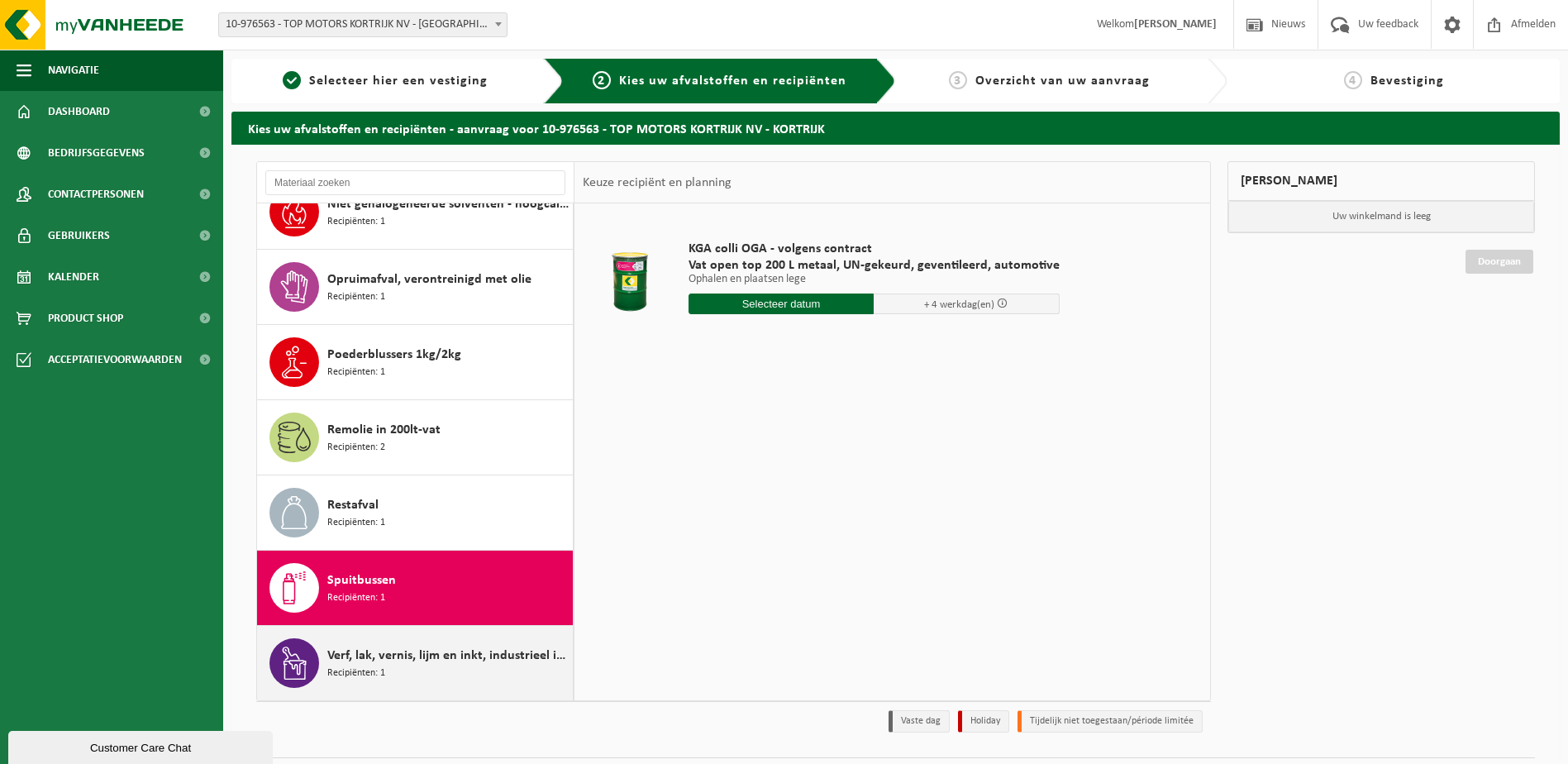
click at [356, 666] on span "Recipiënten: 1" at bounding box center [356, 673] width 58 height 16
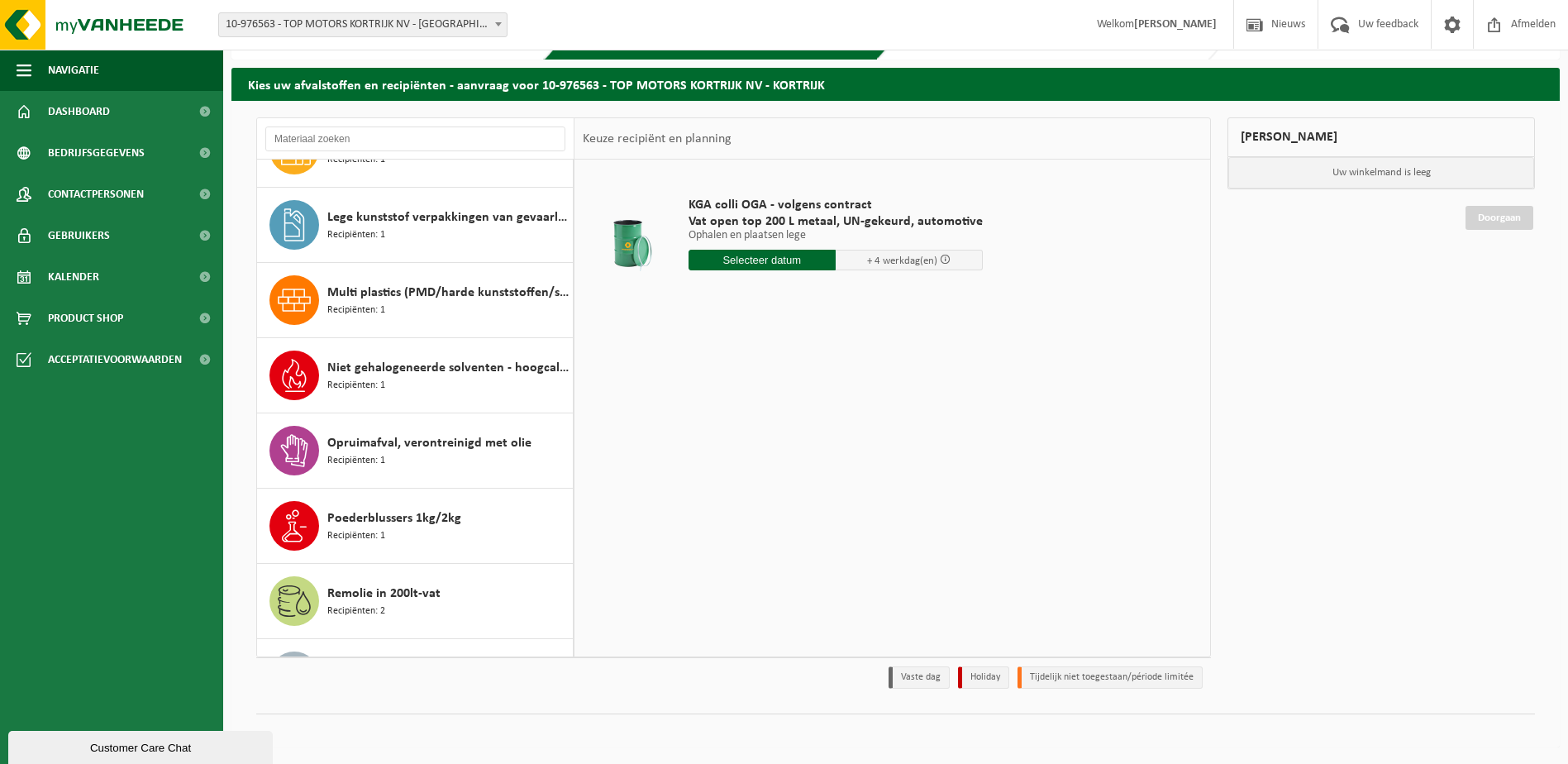
scroll to position [232, 0]
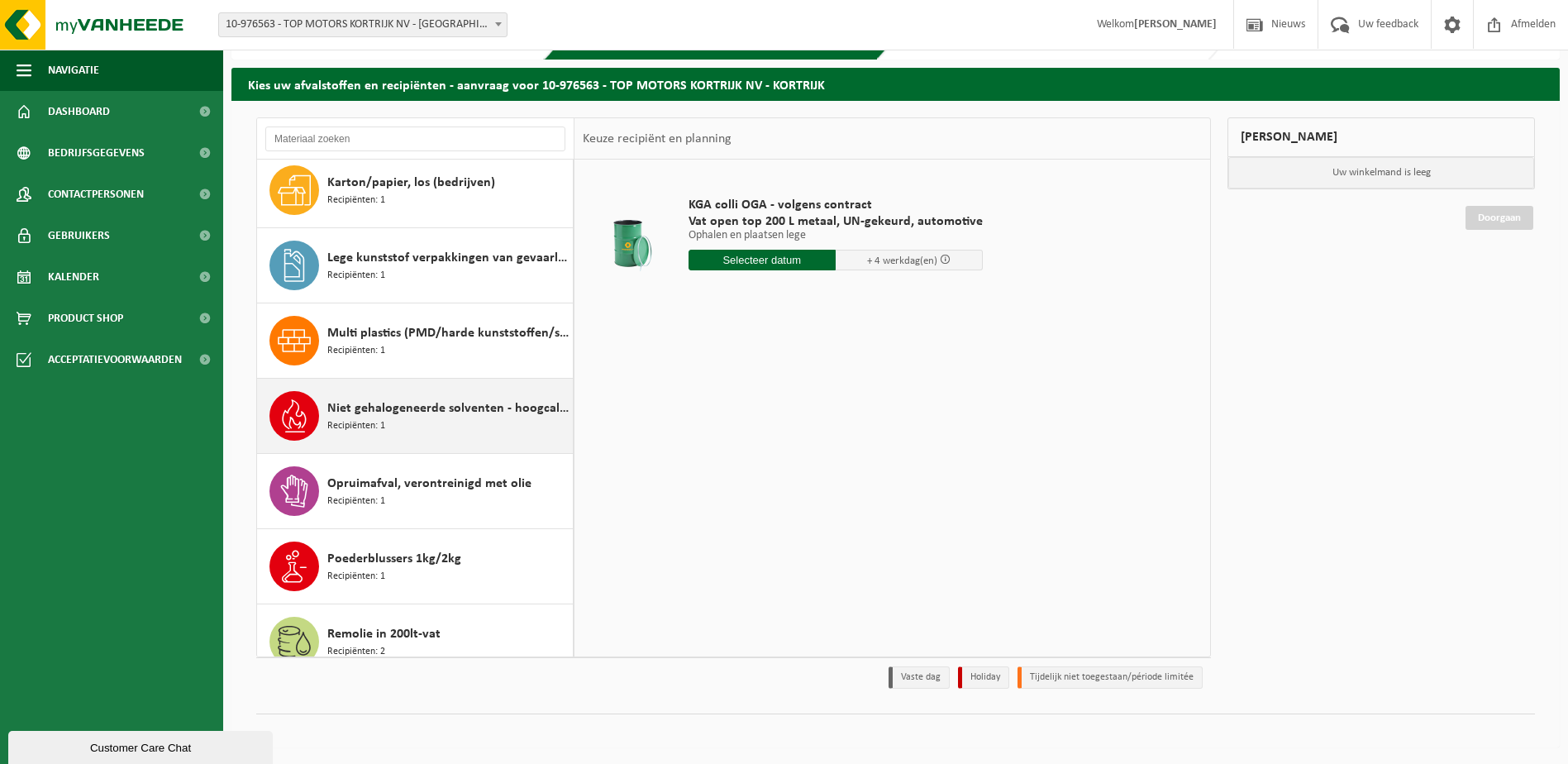
click at [434, 398] on div "Niet gehalogeneerde solventen - hoogcalorisch in 200lt-vat Recipiënten: 1" at bounding box center [448, 416] width 241 height 49
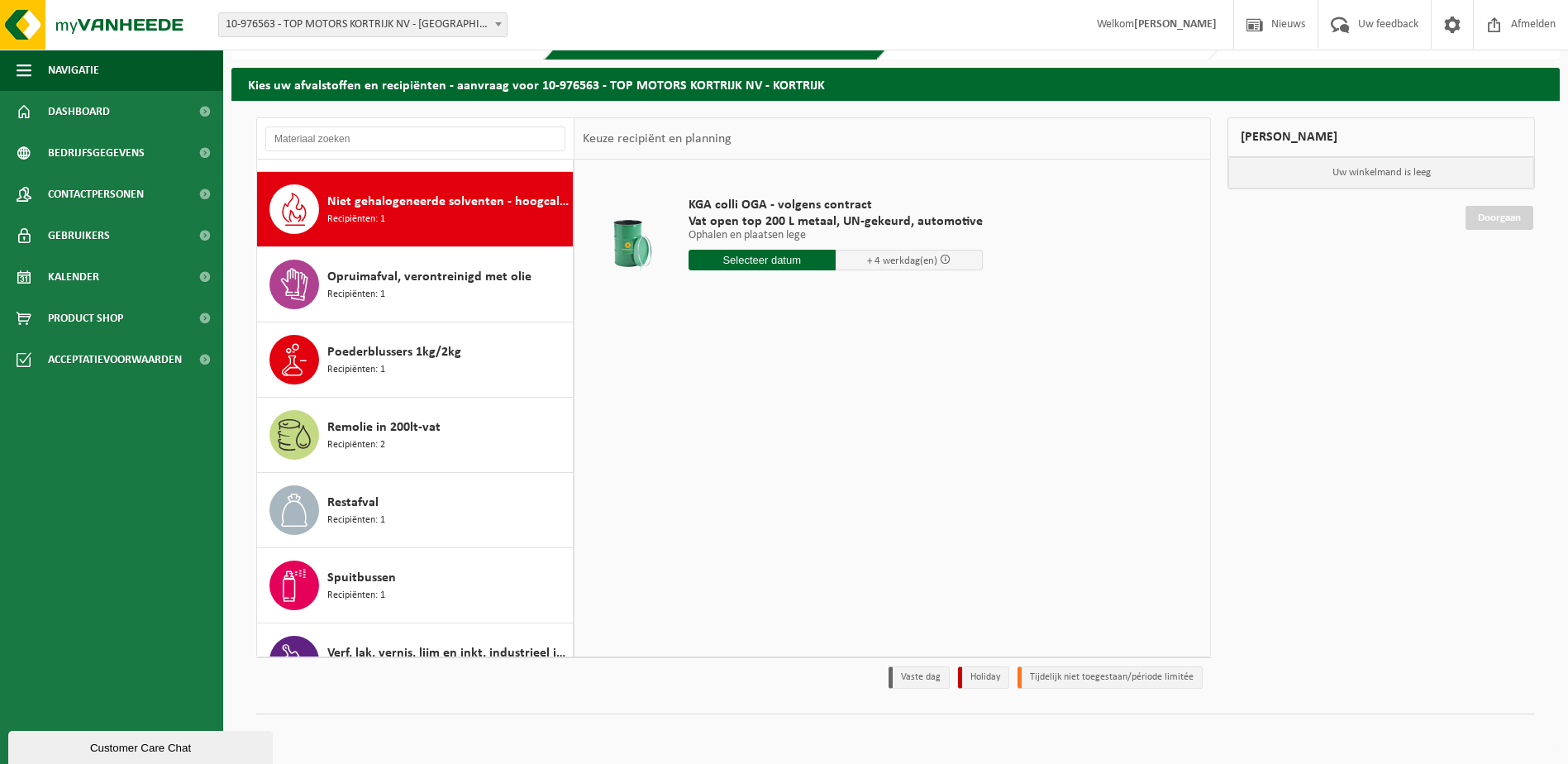
scroll to position [452, 0]
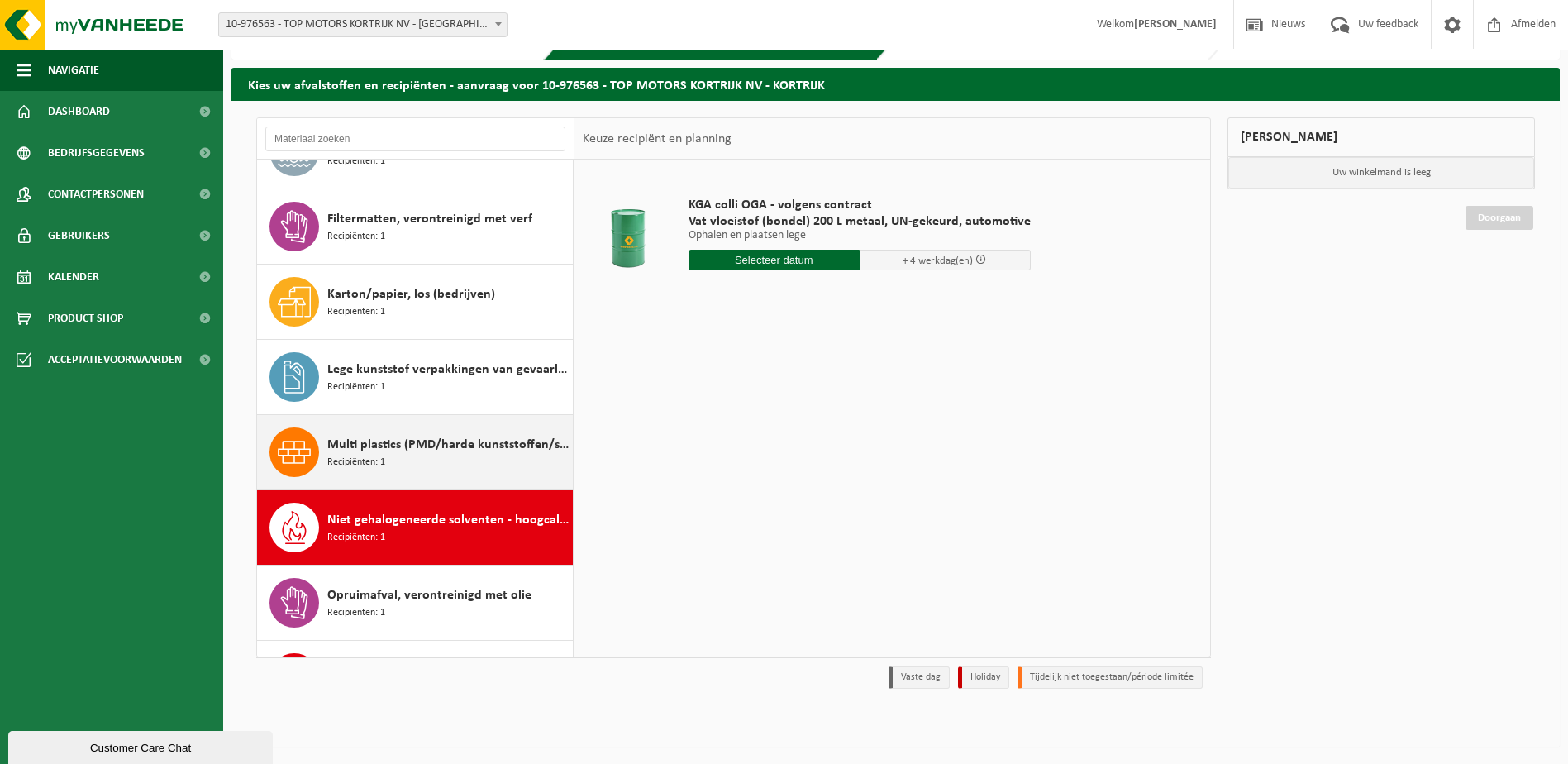
click at [467, 453] on span "Multi plastics (PMD/harde kunststoffen/spanbanden/EPS/folie naturel/folie gemen…" at bounding box center [448, 444] width 241 height 20
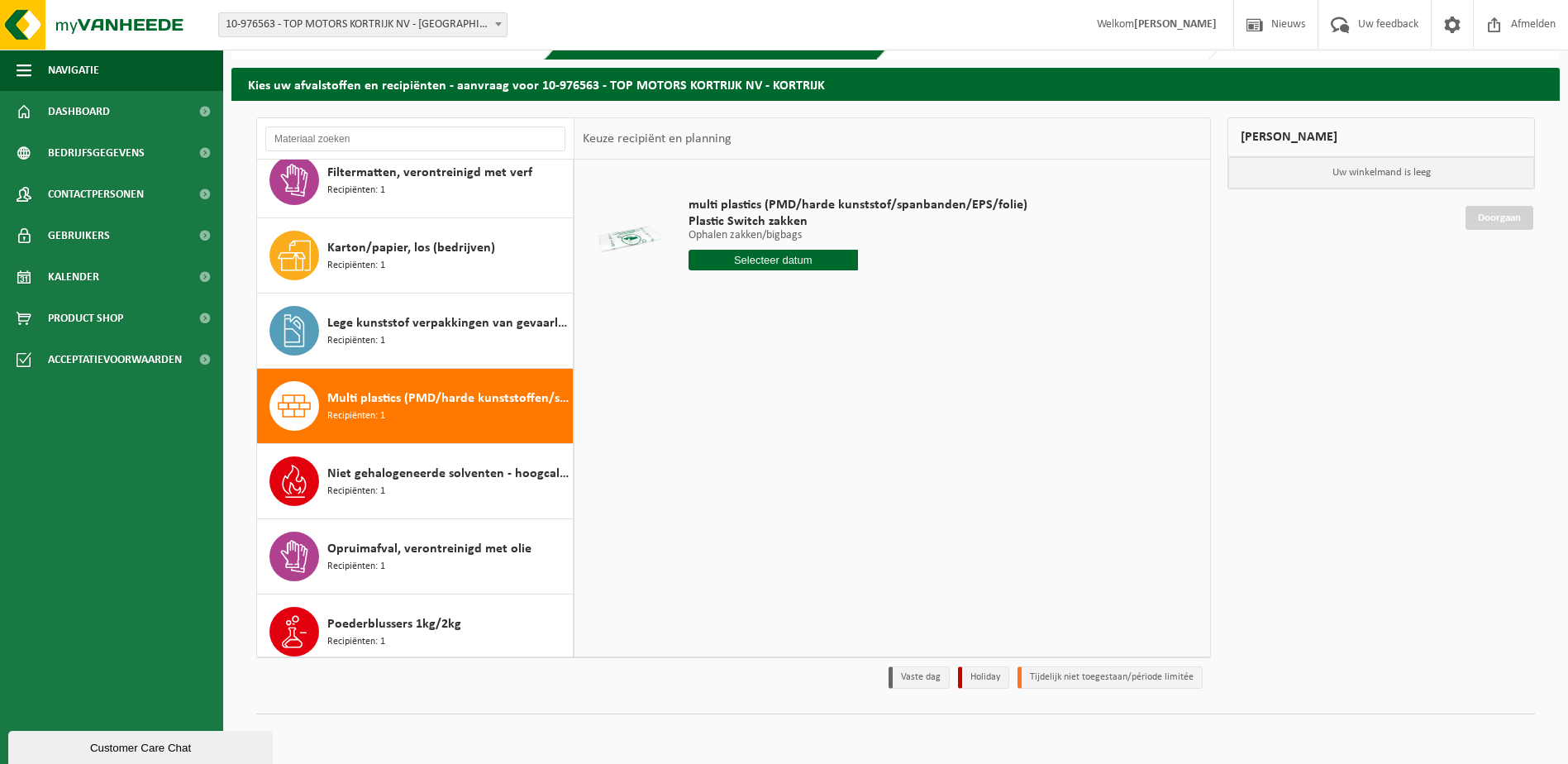
scroll to position [128, 0]
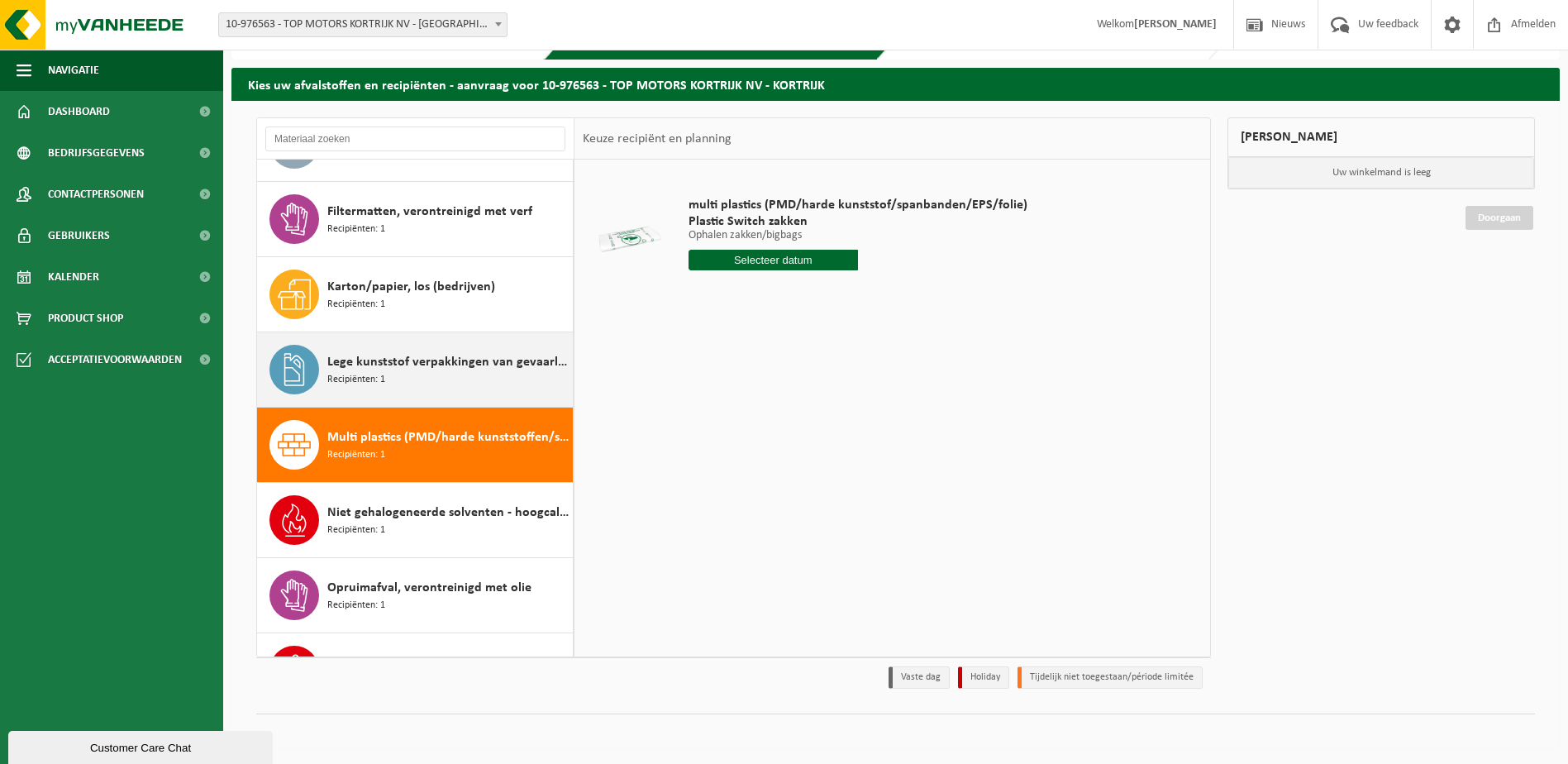
click at [454, 367] on span "Lege kunststof verpakkingen van gevaarlijke stoffen" at bounding box center [448, 362] width 241 height 20
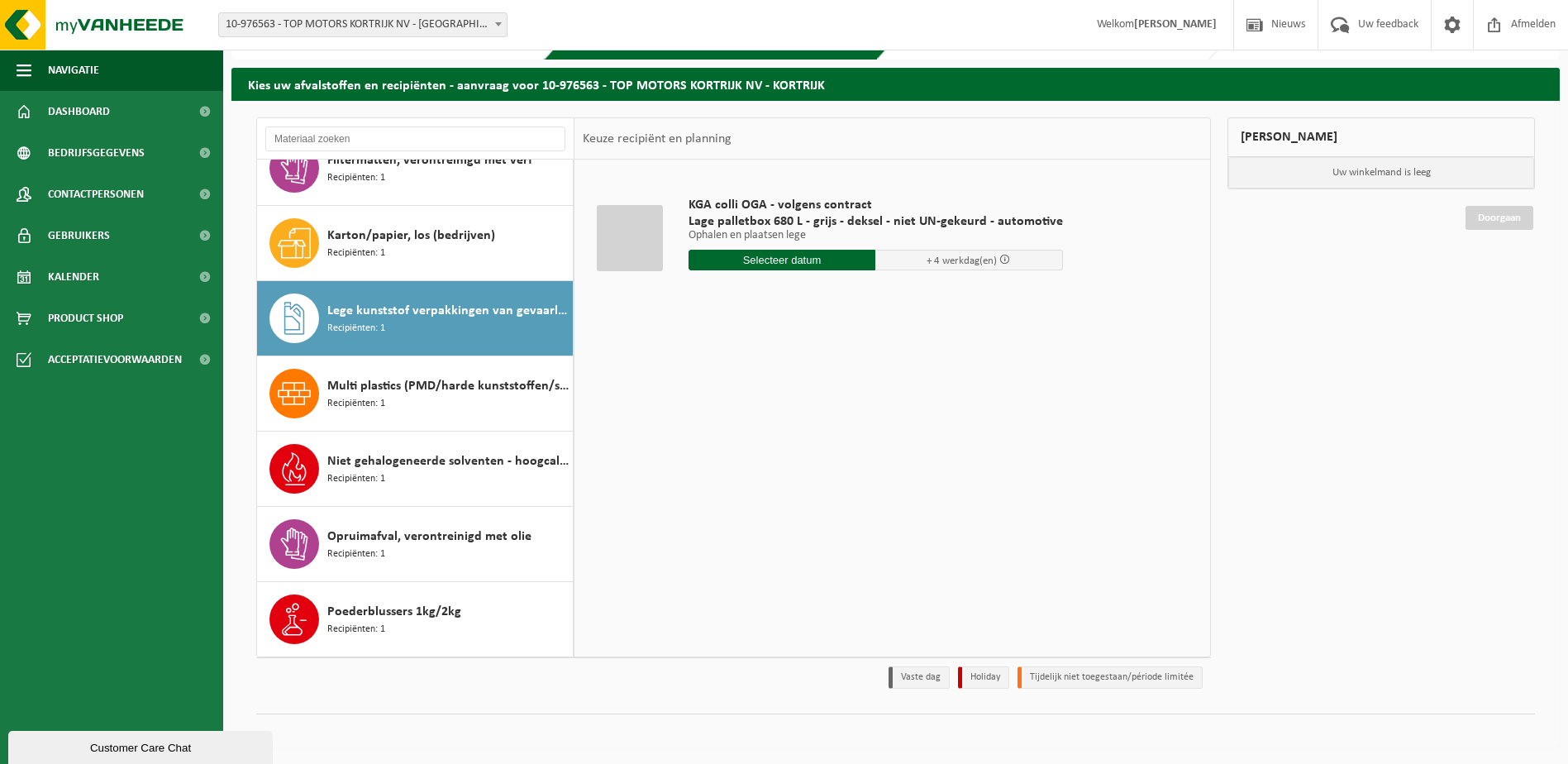
scroll to position [0, 0]
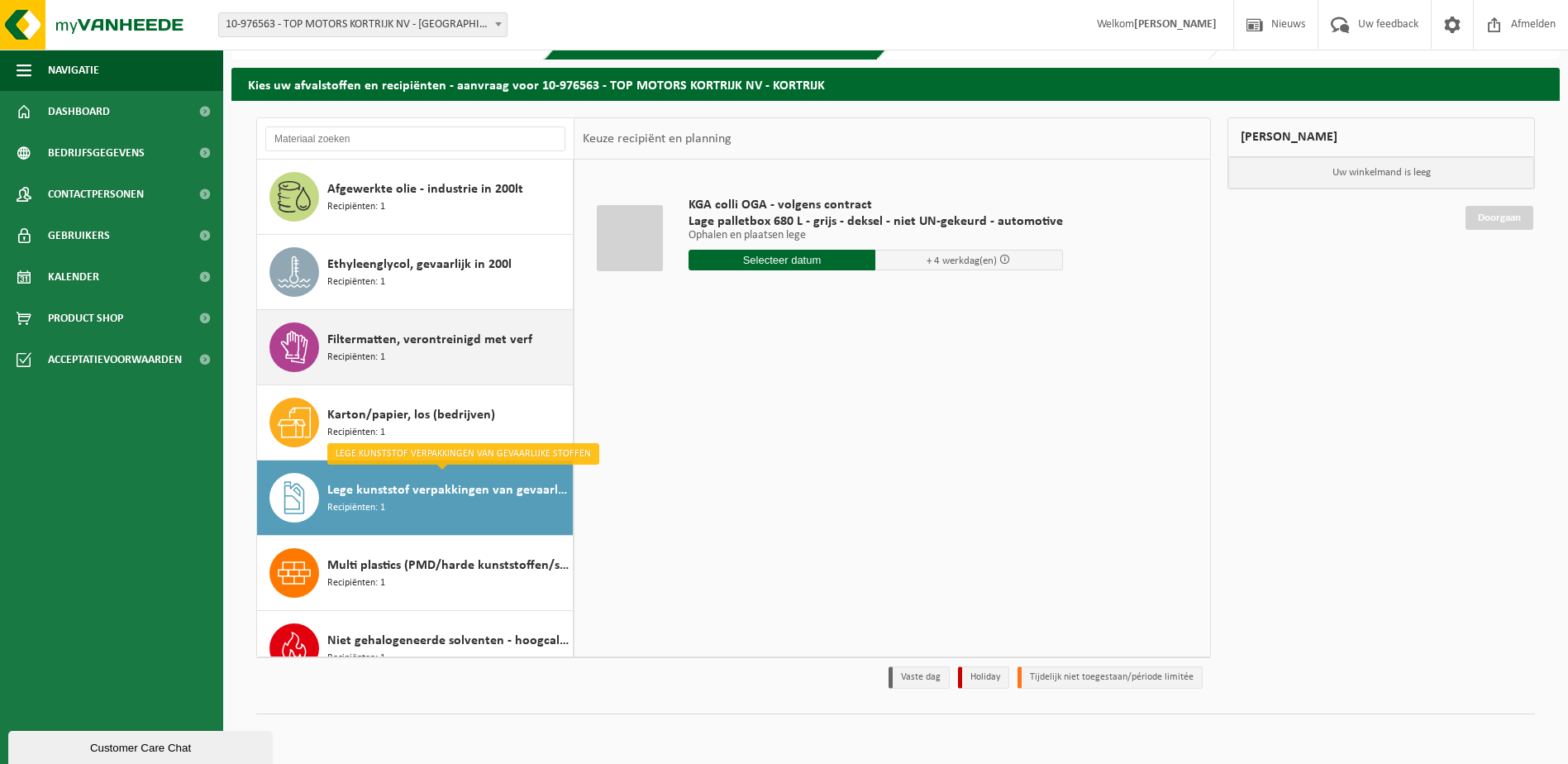
click at [409, 349] on span "Filtermatten, verontreinigd met verf" at bounding box center [430, 339] width 205 height 20
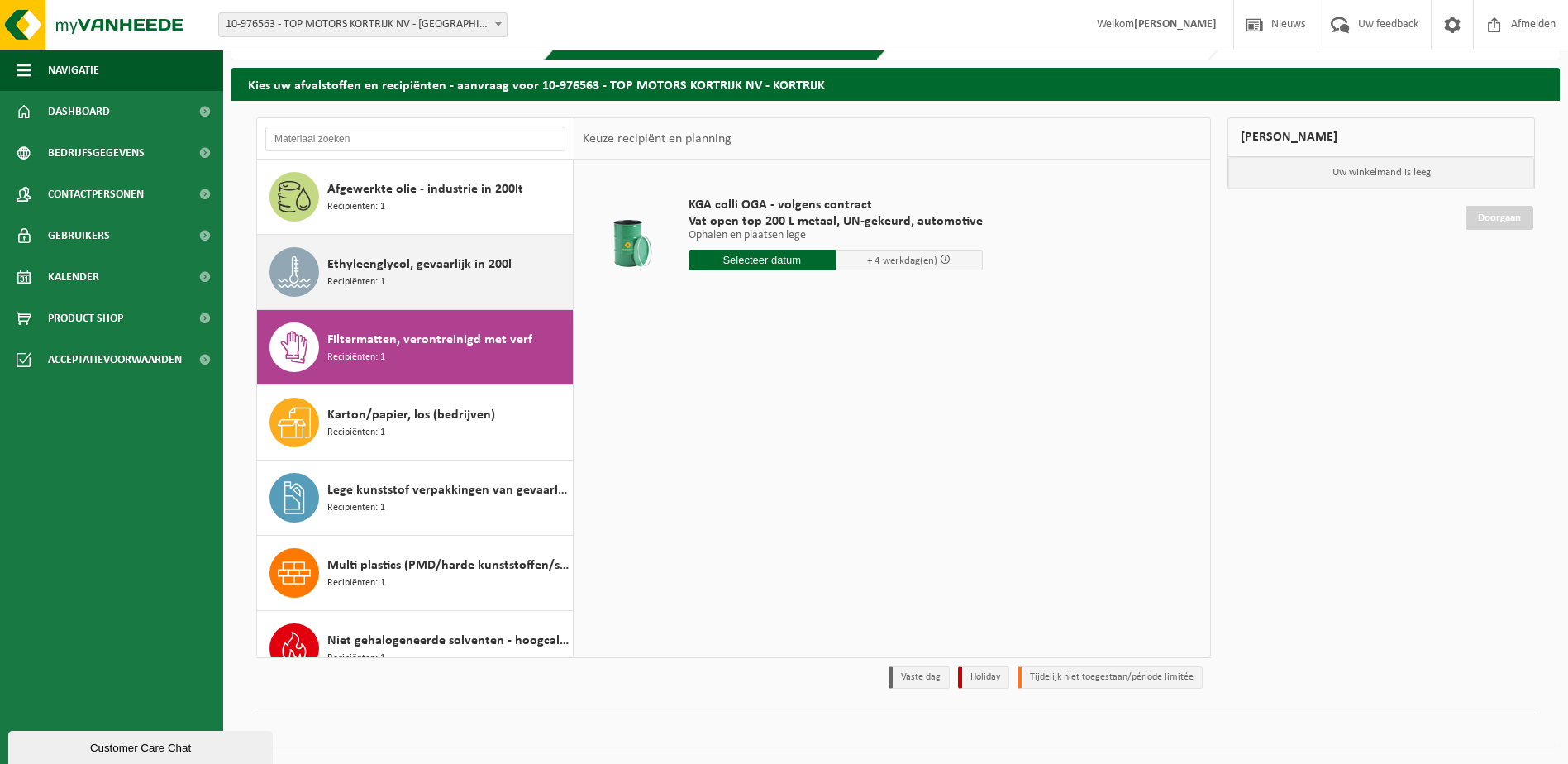
click at [414, 277] on div "Ethyleenglycol, gevaarlijk in 200l Recipiënten: 1" at bounding box center [448, 272] width 241 height 49
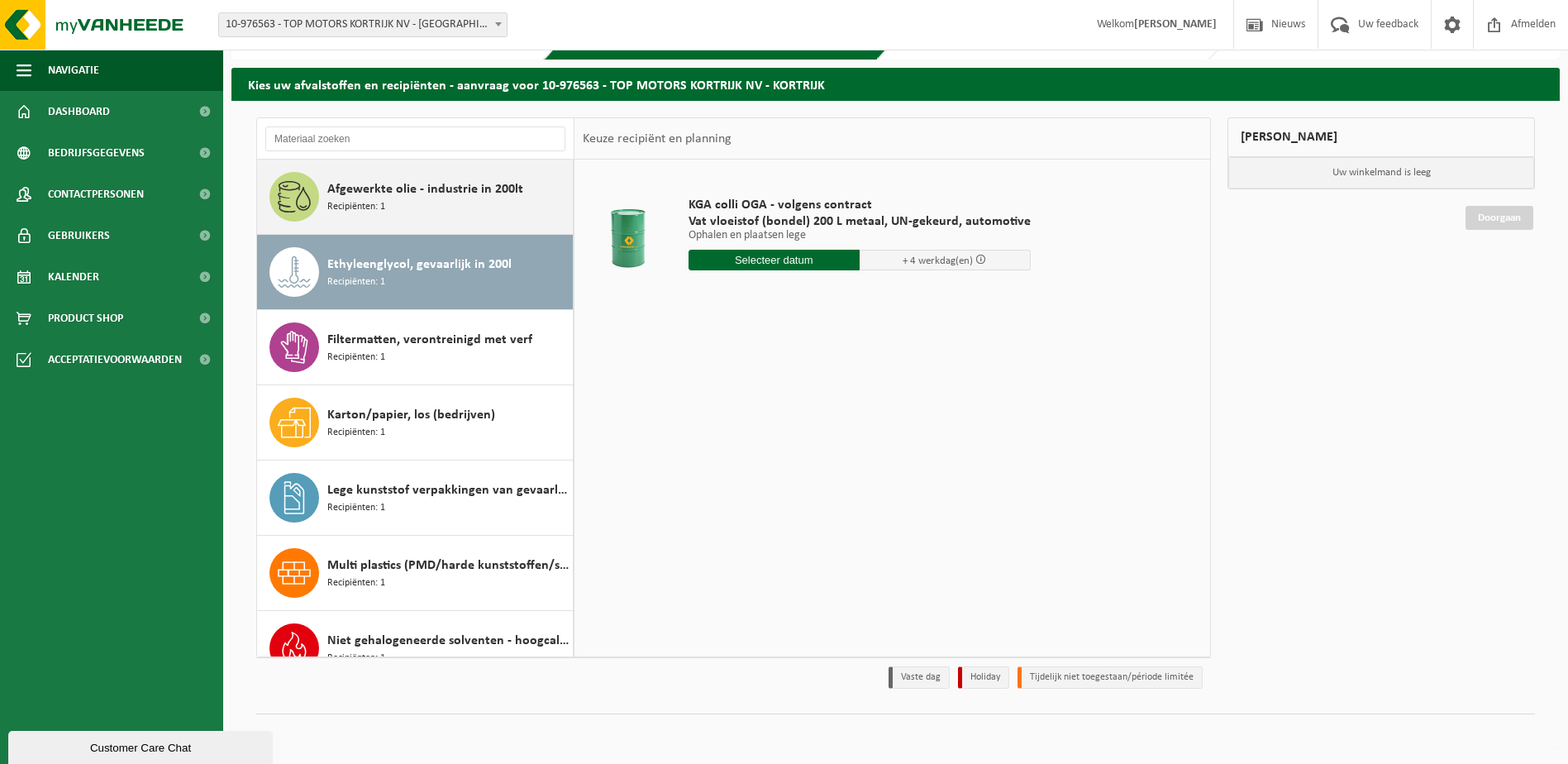
click at [408, 197] on span "Afgewerkte olie - industrie in 200lt" at bounding box center [425, 189] width 196 height 20
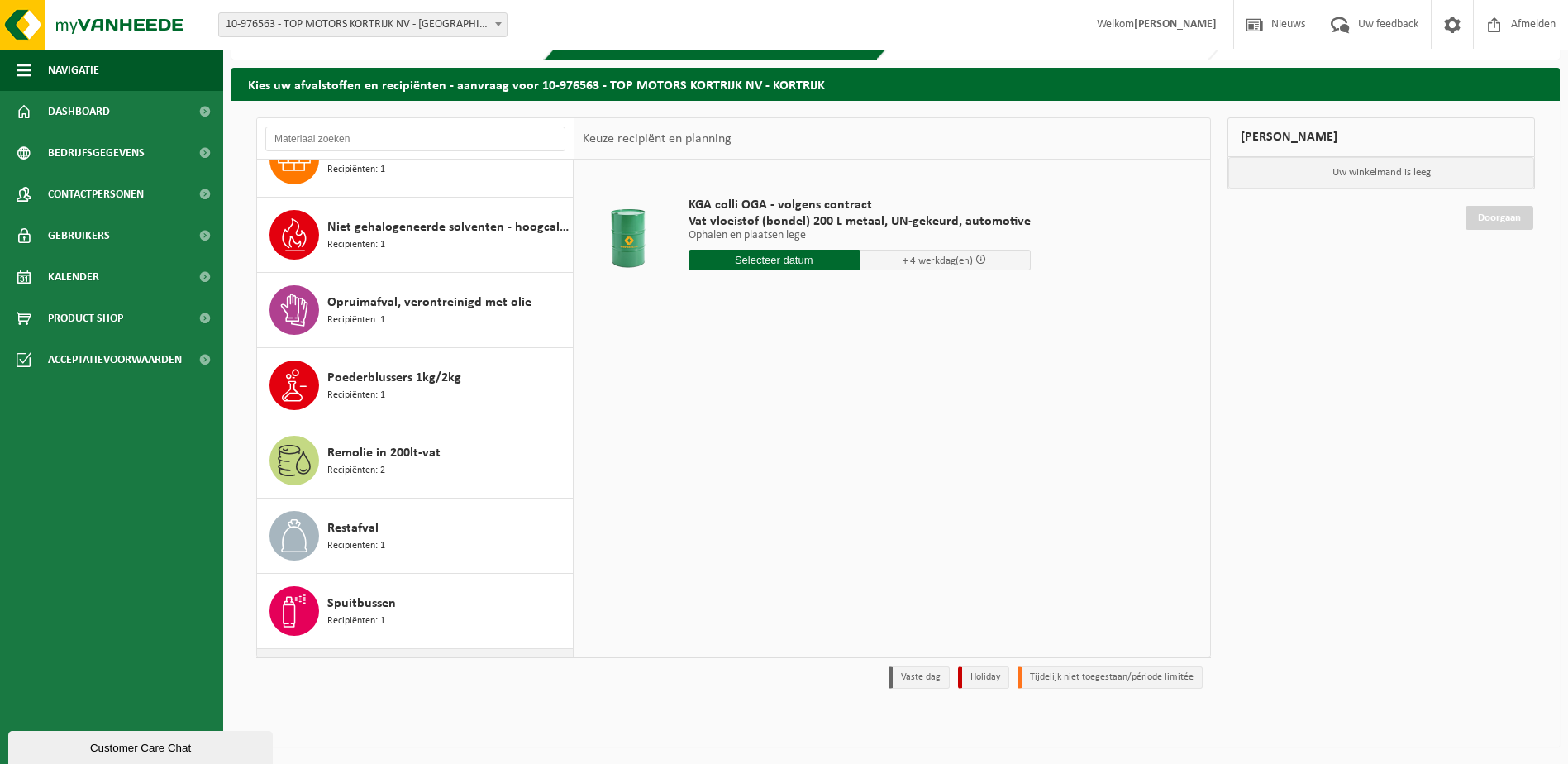
scroll to position [480, 0]
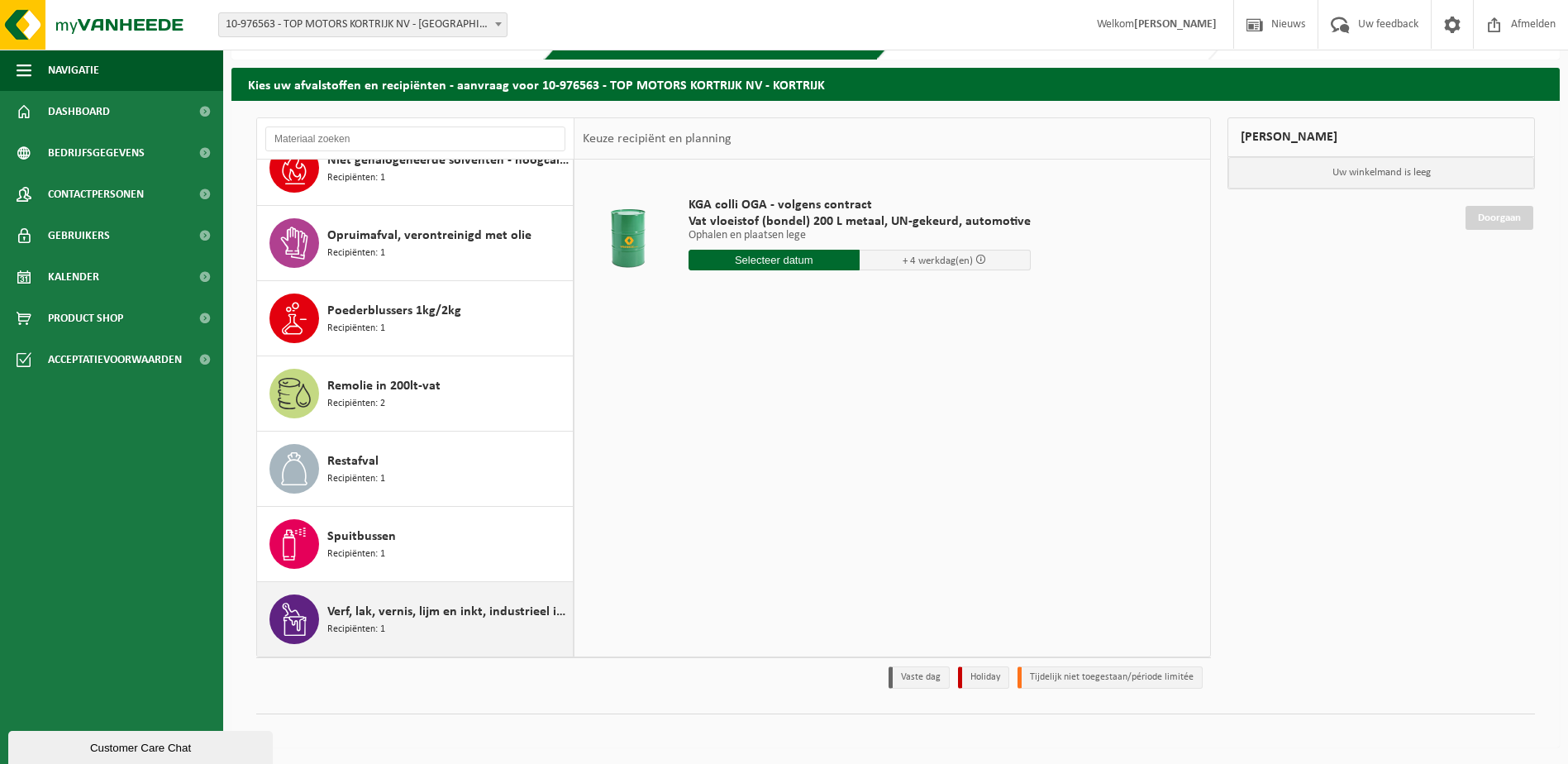
click at [432, 614] on span "Verf, lak, vernis, lijm en inkt, industrieel in kleinverpakking" at bounding box center [448, 612] width 241 height 20
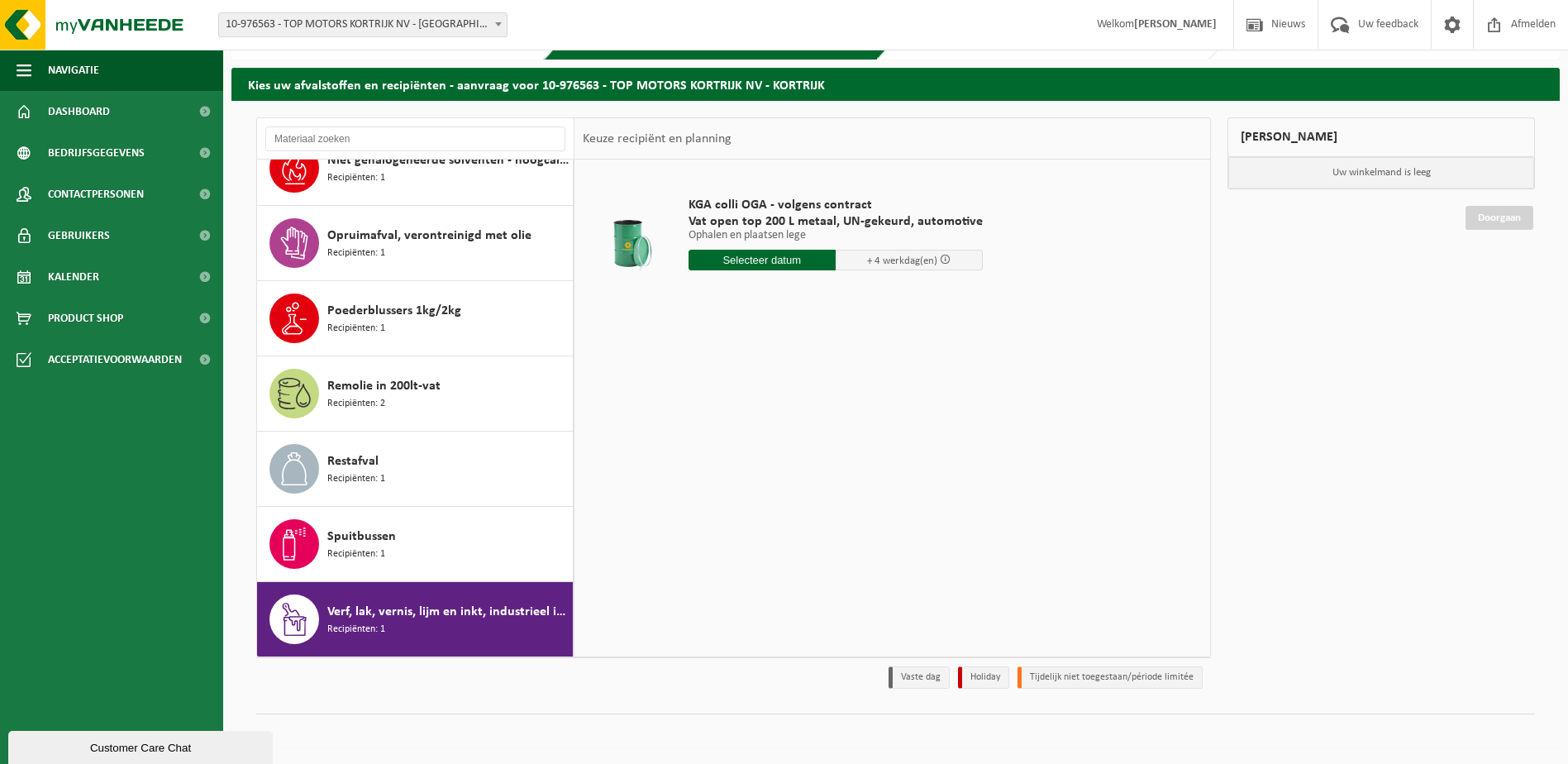
click at [484, 609] on span "Verf, lak, vernis, lijm en inkt, industrieel in kleinverpakking" at bounding box center [448, 612] width 241 height 20
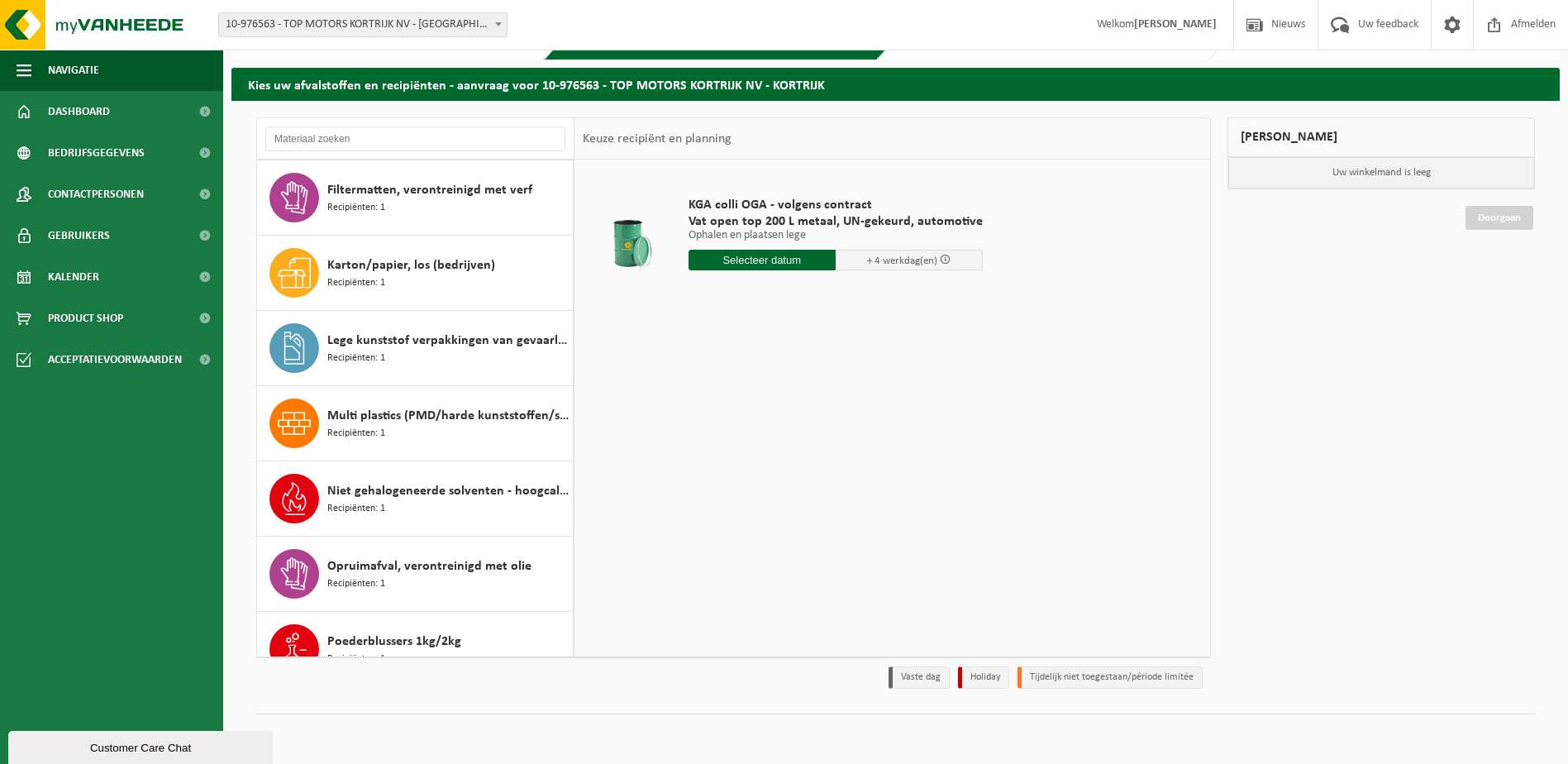
scroll to position [0, 0]
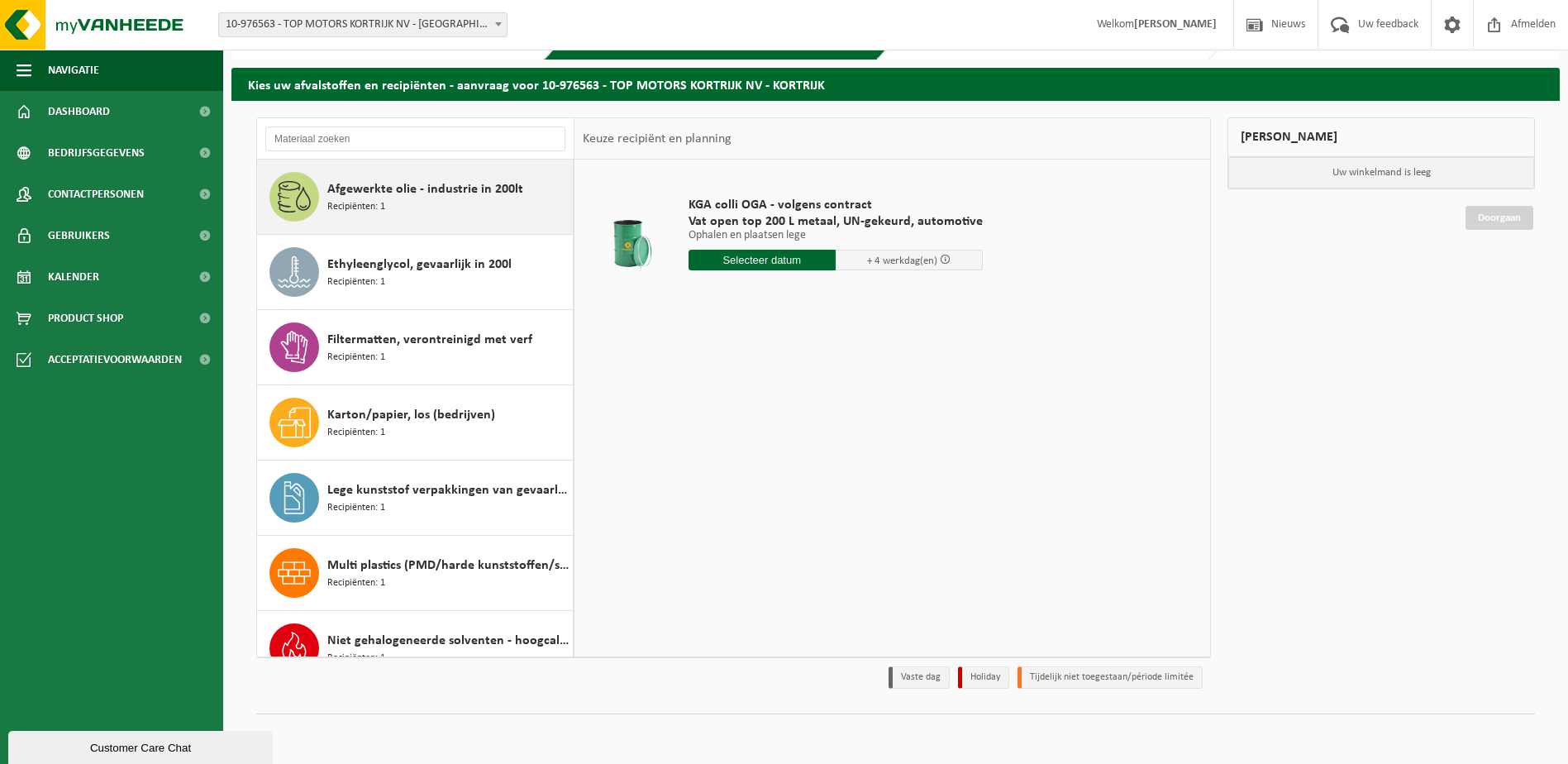
click at [389, 205] on div "Afgewerkte olie - industrie in 200lt Recipiënten: 1" at bounding box center [448, 197] width 241 height 49
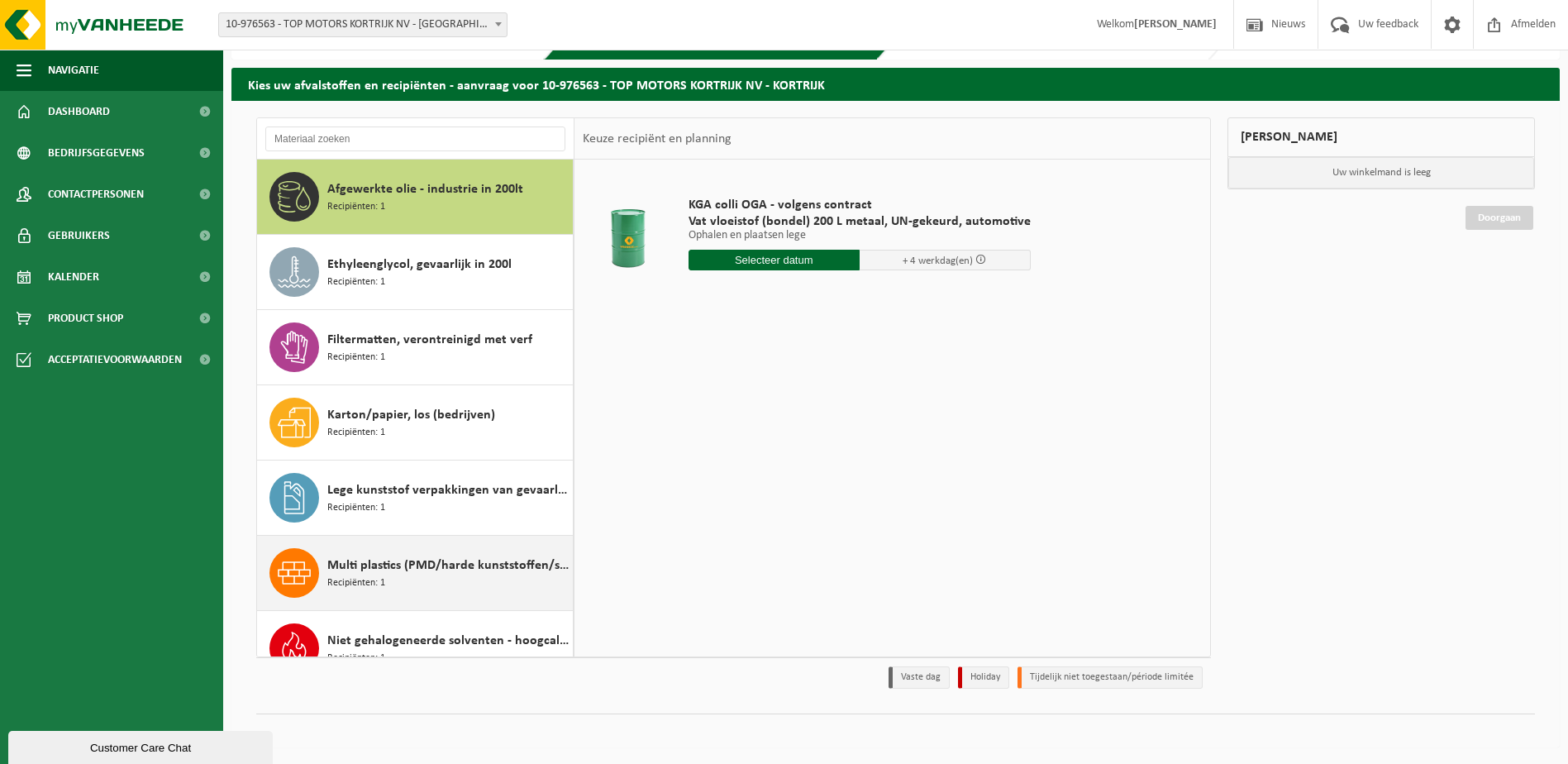
click at [437, 494] on span "Lege kunststof verpakkingen van gevaarlijke stoffen" at bounding box center [448, 489] width 241 height 20
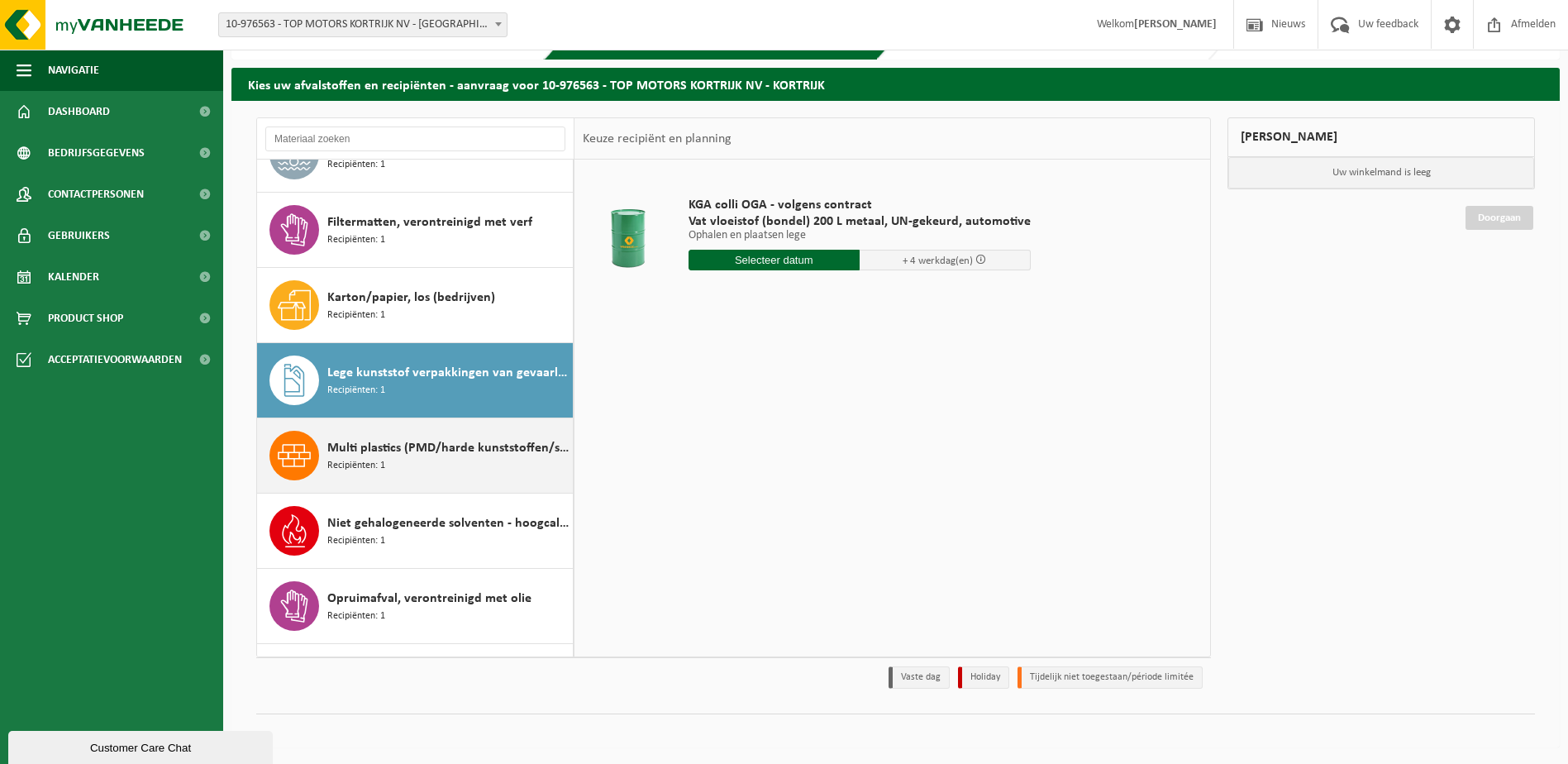
scroll to position [301, 0]
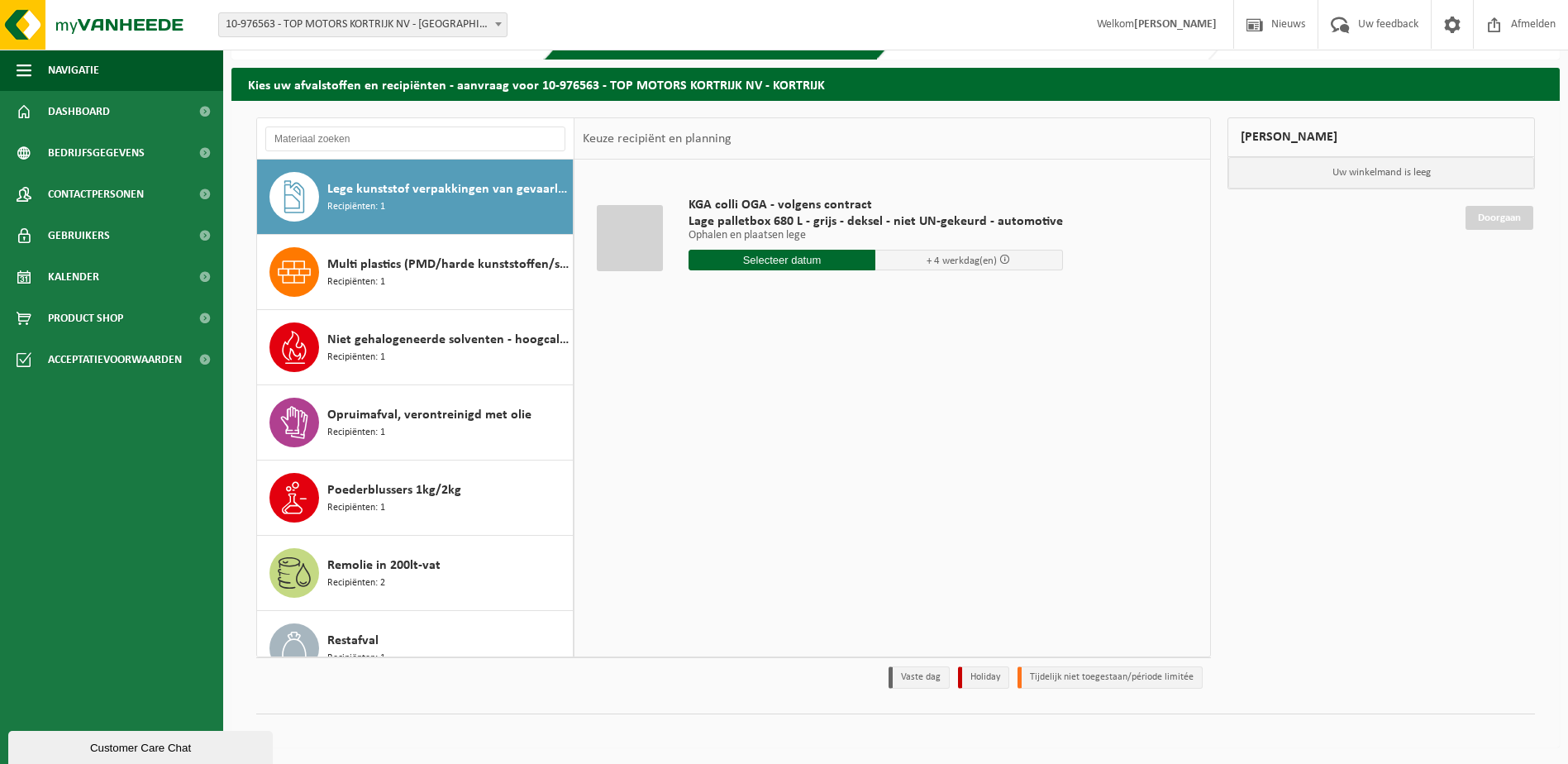
click at [421, 190] on span "Lege kunststof verpakkingen van gevaarlijke stoffen" at bounding box center [448, 189] width 241 height 20
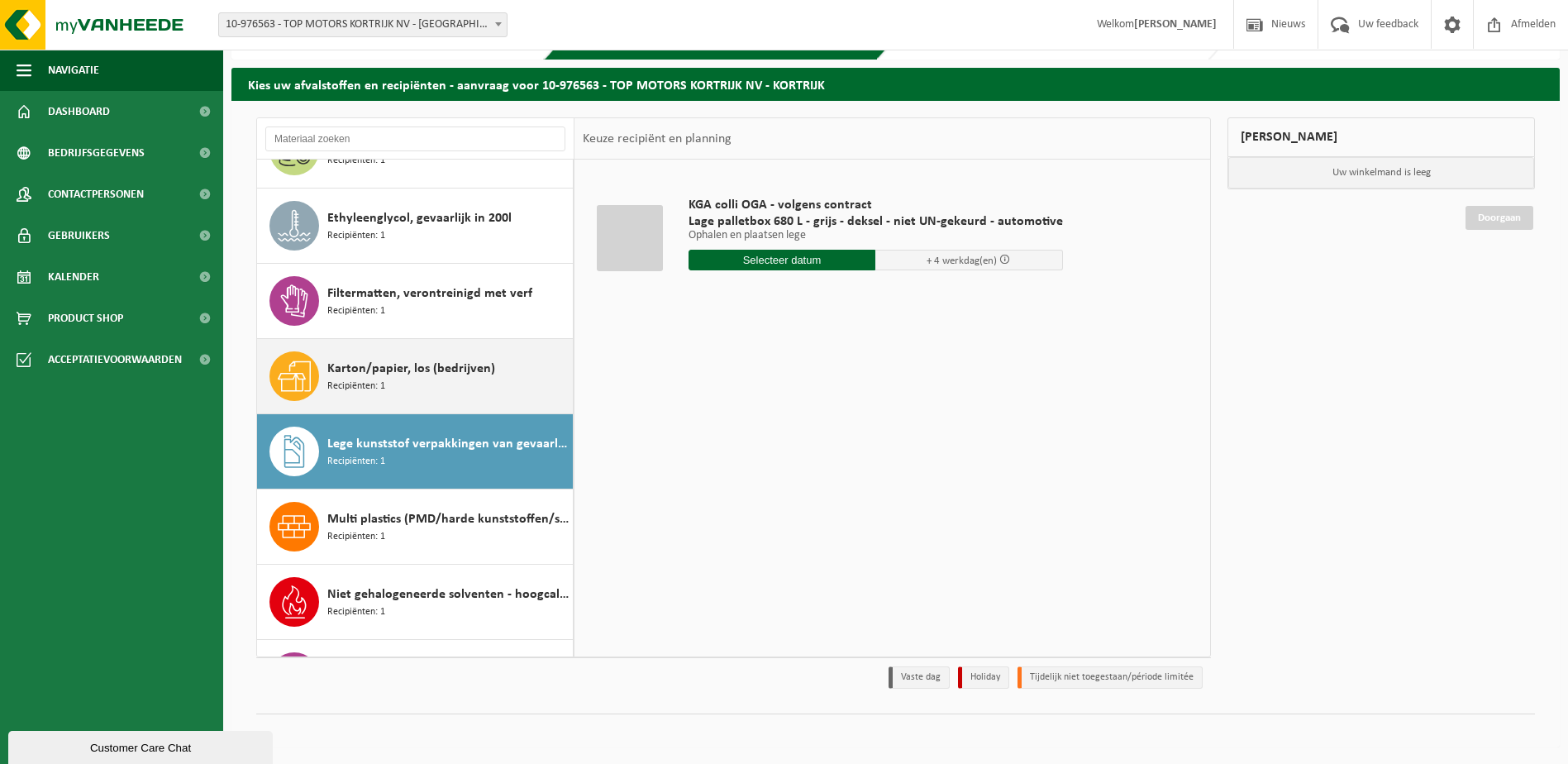
scroll to position [0, 0]
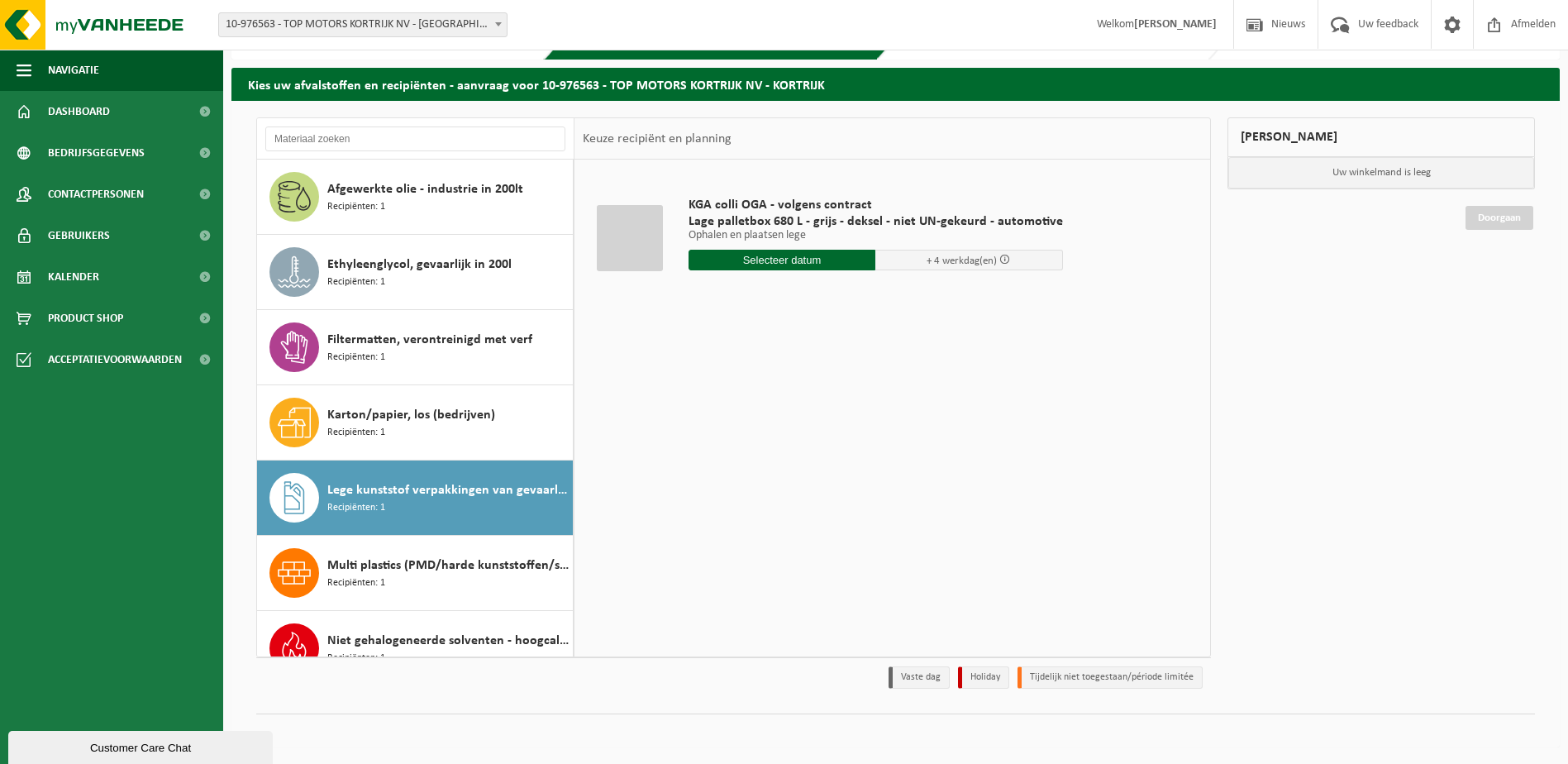
click at [446, 498] on span "Lege kunststof verpakkingen van gevaarlijke stoffen" at bounding box center [448, 489] width 241 height 20
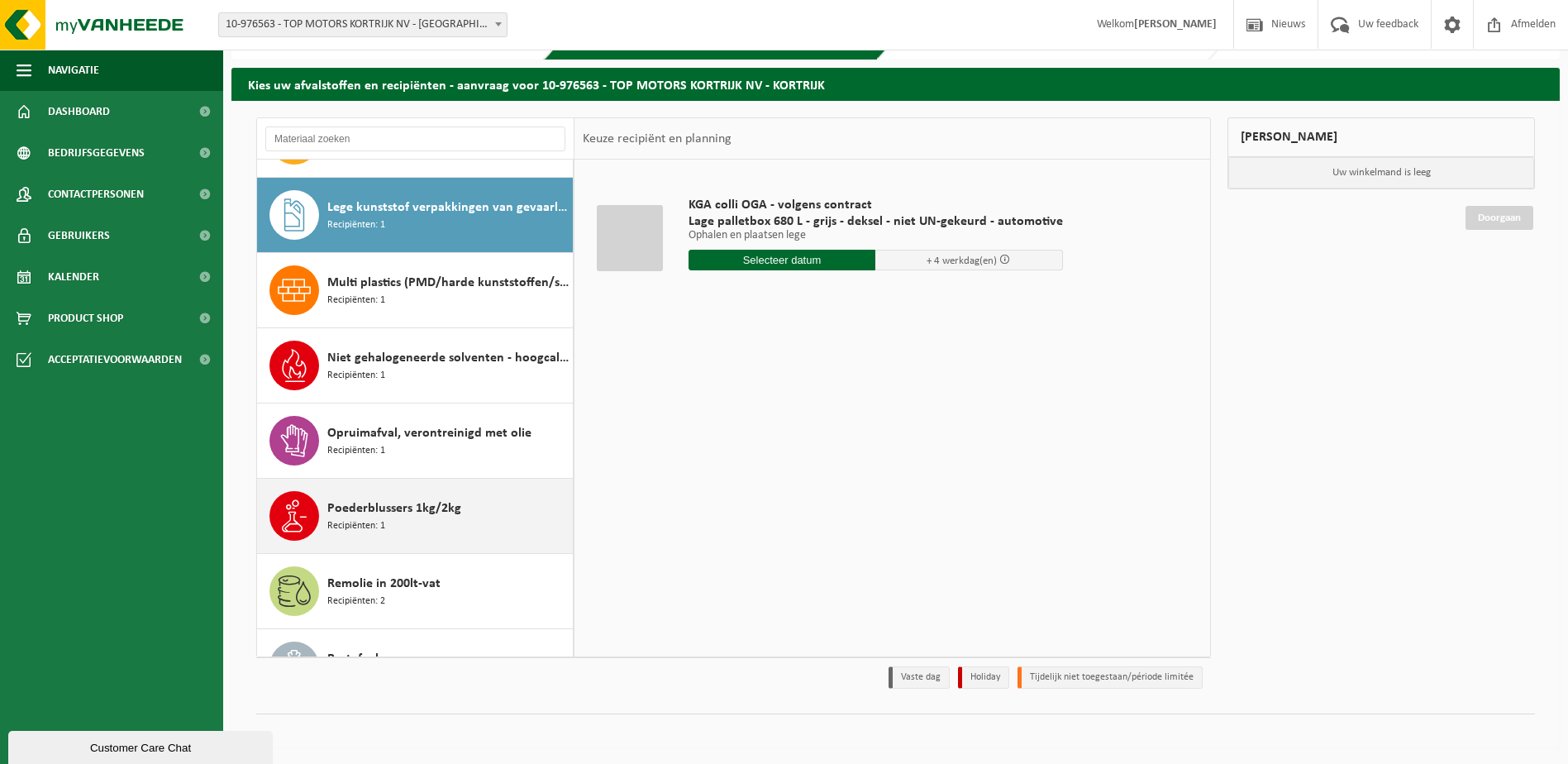
scroll to position [301, 0]
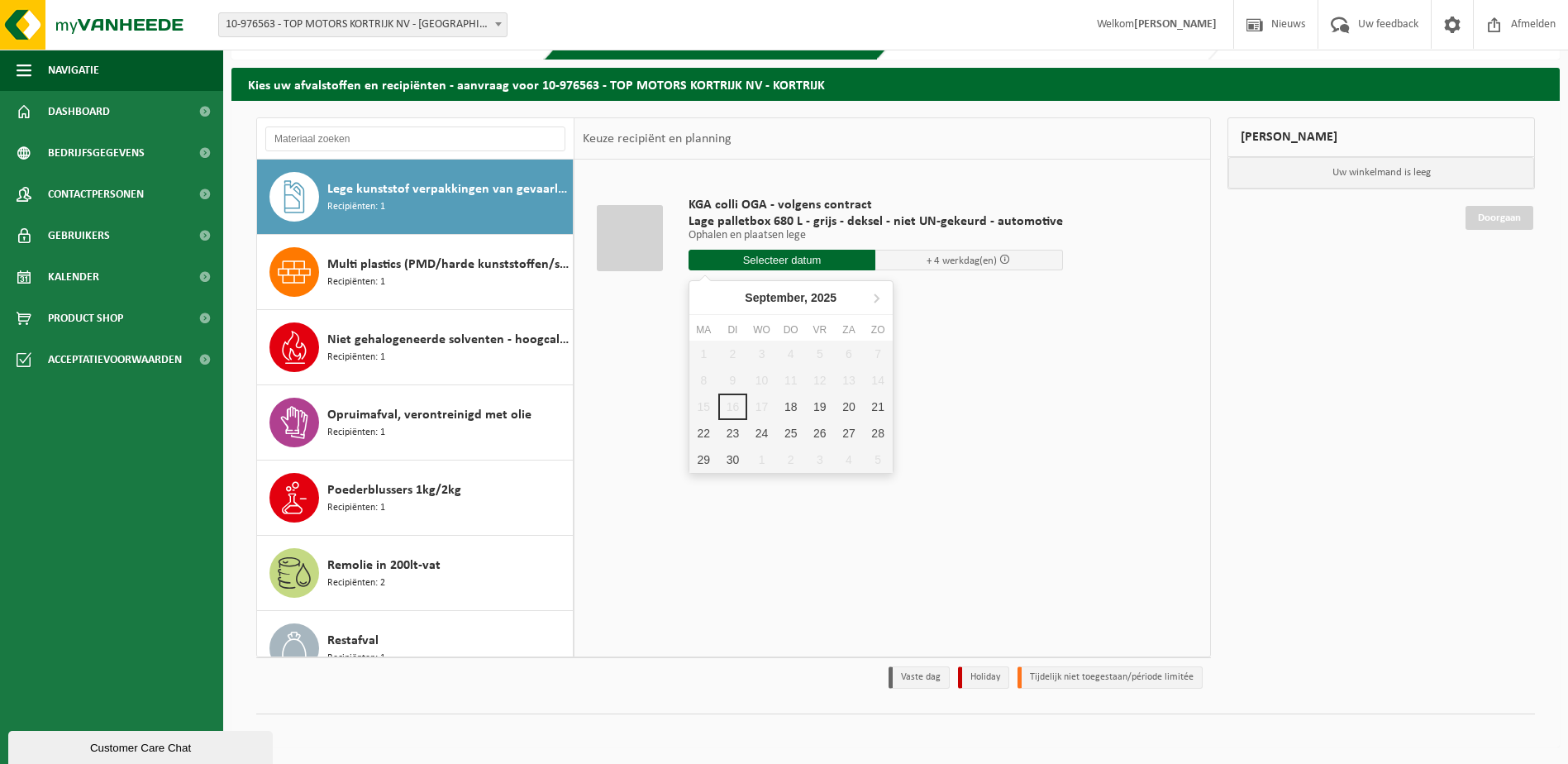
click at [812, 264] on input "text" at bounding box center [782, 260] width 187 height 21
click at [791, 408] on div "18" at bounding box center [790, 407] width 29 height 27
type input "Van [DATE]"
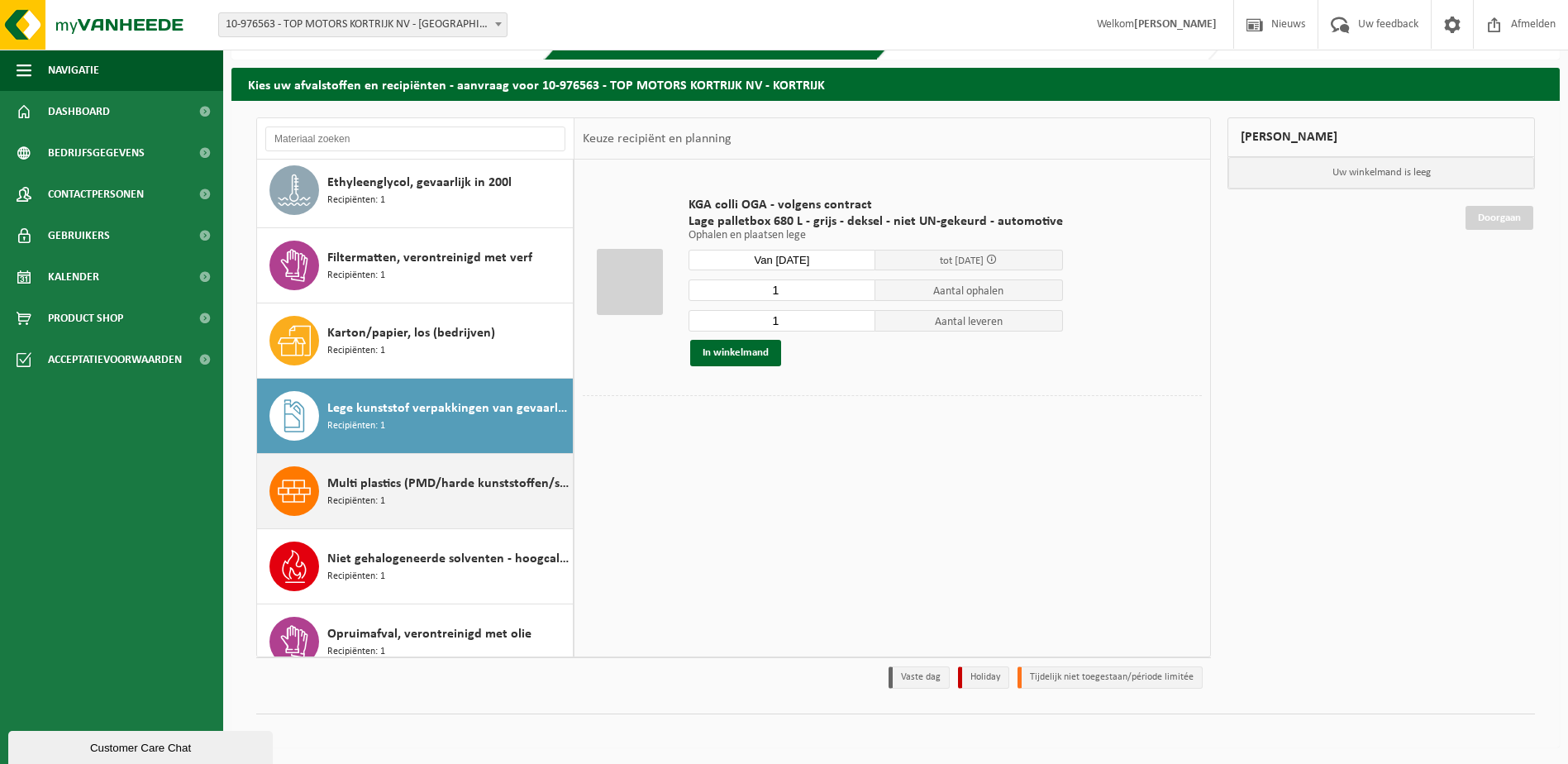
scroll to position [82, 0]
